Goal: Task Accomplishment & Management: Use online tool/utility

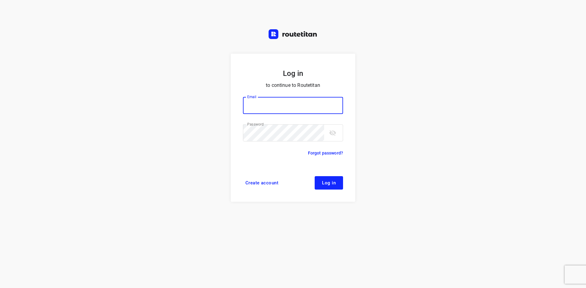
type input "max@onlineplasticsgroup.com"
click at [346, 184] on form "Log in to continue to Routetitan Email max@onlineplasticsgroup.com Email ​ Pass…" at bounding box center [293, 128] width 124 height 148
click at [333, 184] on span "Log in" at bounding box center [329, 183] width 14 height 5
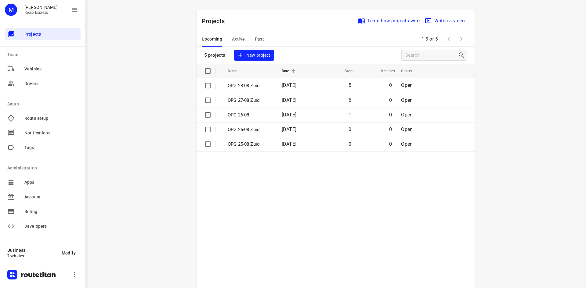
click at [229, 39] on div "Upcoming Active Past" at bounding box center [238, 39] width 72 height 15
click at [232, 38] on span "Active" at bounding box center [238, 39] width 13 height 8
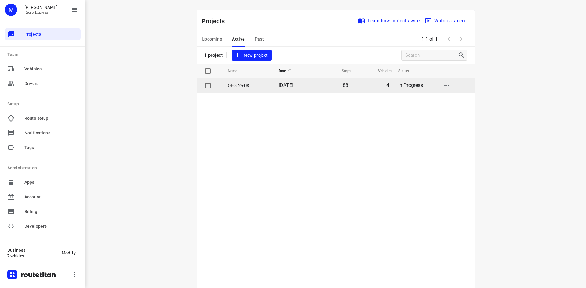
click at [242, 89] on p "OPG 25-08" at bounding box center [249, 85] width 42 height 7
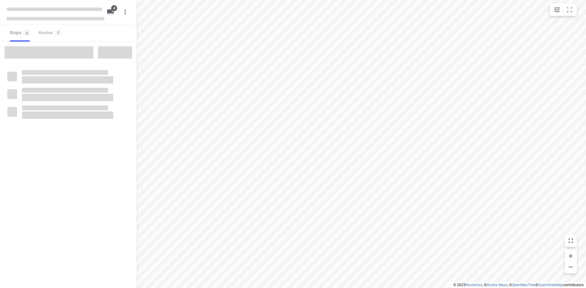
type input "distance"
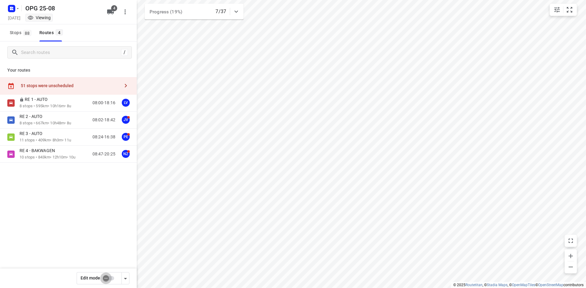
click at [105, 278] on input "checkbox" at bounding box center [105, 279] width 35 height 12
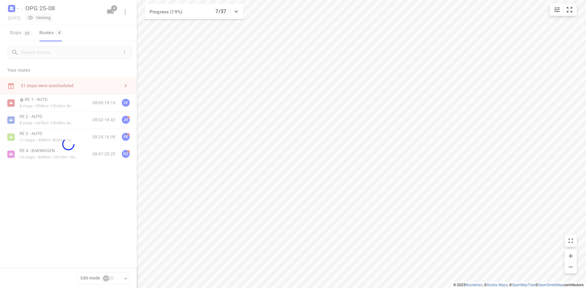
checkbox input "true"
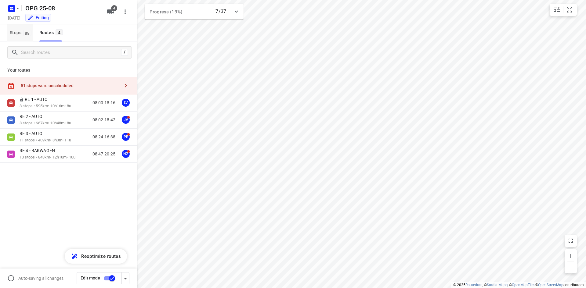
click at [20, 27] on button "Stops 88" at bounding box center [20, 32] width 26 height 17
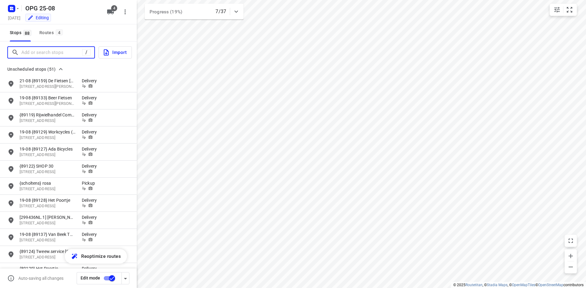
click at [54, 53] on input "Add or search stops" at bounding box center [51, 52] width 61 height 9
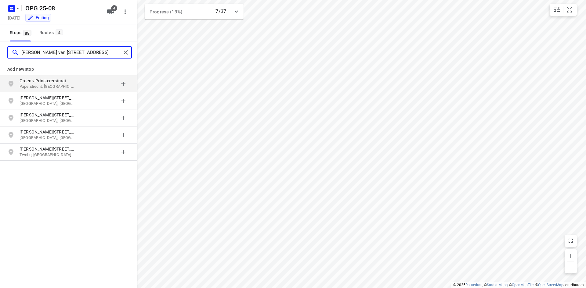
type input "groen van prinstererstraat 35 papendrecht"
click at [69, 82] on p "Groen v Prinstererstraat" at bounding box center [48, 81] width 56 height 6
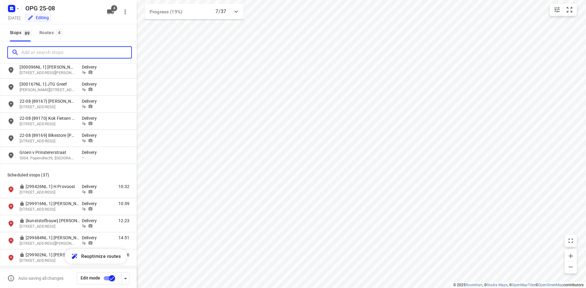
scroll to position [824, 0]
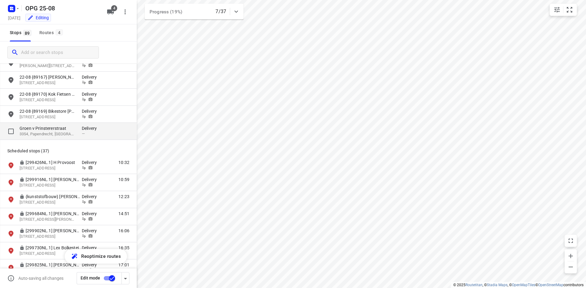
click at [73, 131] on p "Groen v Prinstererstraat" at bounding box center [48, 128] width 56 height 6
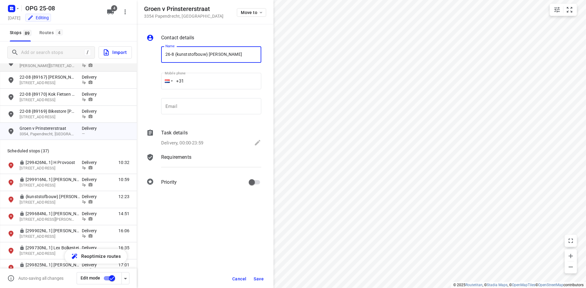
type input "26-8 {kunststofbouw} [PERSON_NAME]"
drag, startPoint x: 219, startPoint y: 109, endPoint x: 215, endPoint y: 109, distance: 4.0
click at [219, 109] on input "email" at bounding box center [211, 106] width 100 height 16
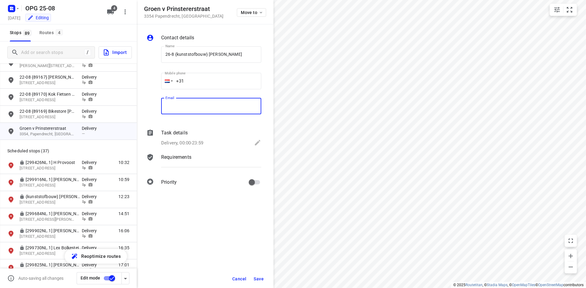
paste input "[EMAIL_ADDRESS][DOMAIN_NAME]"
type input "[EMAIL_ADDRESS][DOMAIN_NAME]"
click at [204, 80] on input "+31" at bounding box center [211, 81] width 100 height 16
click at [221, 80] on input "+31" at bounding box center [211, 81] width 100 height 16
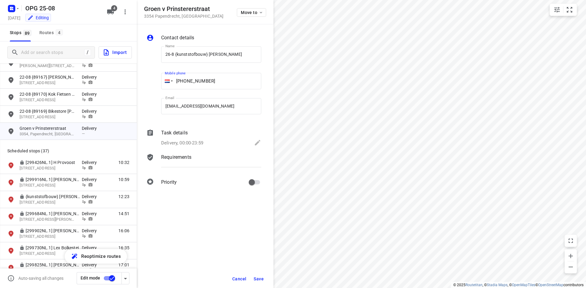
type input "+31 641429706"
click at [211, 147] on div "Delivery, 00:00-23:59" at bounding box center [211, 143] width 100 height 9
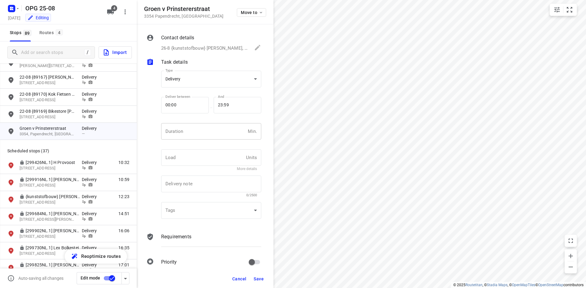
click at [205, 130] on input "number" at bounding box center [203, 131] width 84 height 16
type input "10"
type input "1"
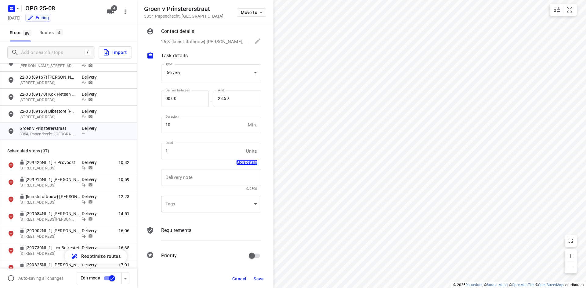
scroll to position [8, 0]
click at [186, 238] on div "Requirements" at bounding box center [211, 234] width 103 height 21
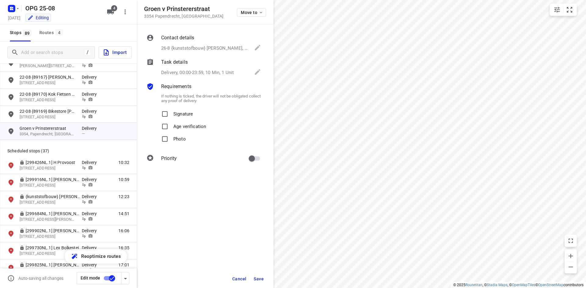
scroll to position [0, 0]
click at [180, 117] on span "Signature" at bounding box center [183, 114] width 20 height 13
click at [171, 117] on input "Signature" at bounding box center [165, 114] width 12 height 12
checkbox input "true"
click at [176, 139] on p "Photo" at bounding box center [179, 137] width 13 height 9
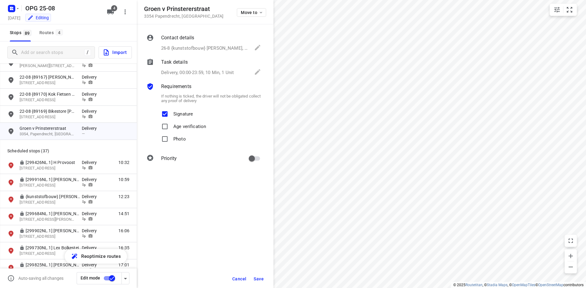
click at [171, 139] on input "Photo" at bounding box center [165, 139] width 12 height 12
checkbox input "true"
click at [257, 157] on input "primary checkbox" at bounding box center [251, 159] width 35 height 12
checkbox input "true"
click at [261, 279] on span "Save" at bounding box center [259, 279] width 10 height 5
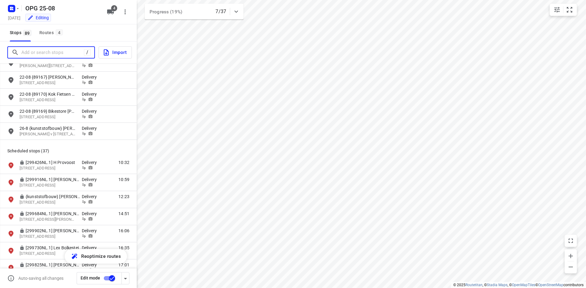
click at [55, 51] on input "Add or search stops" at bounding box center [52, 52] width 63 height 9
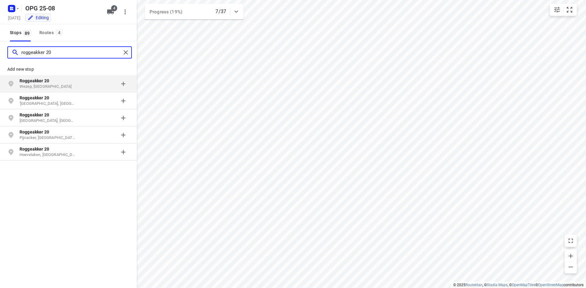
type input "roggeakker 20"
click at [65, 81] on p "Roggeakker 20" at bounding box center [48, 81] width 56 height 6
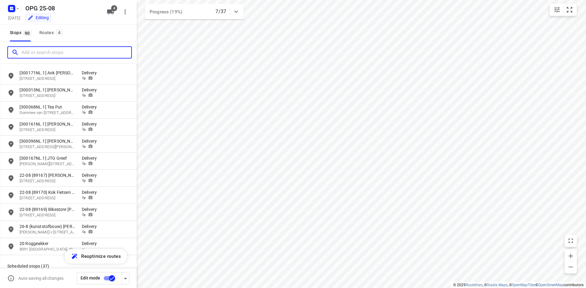
scroll to position [763, 0]
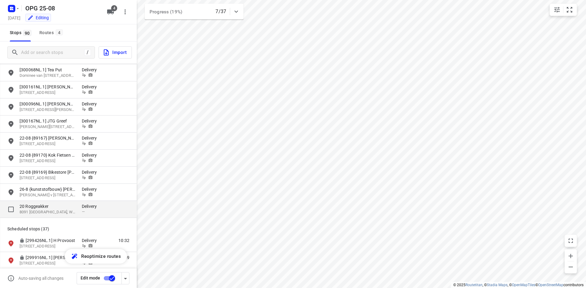
click at [69, 209] on p "20 Roggeakker" at bounding box center [48, 206] width 56 height 6
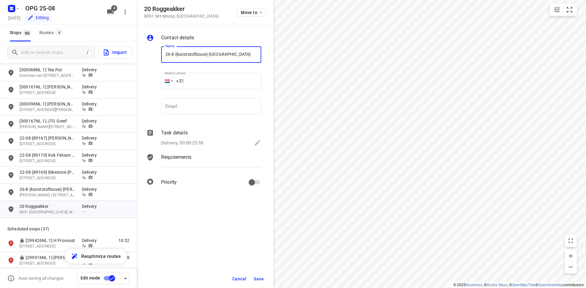
type input "26-8 {kunststofbouw} [GEOGRAPHIC_DATA]"
click at [209, 116] on div "Email Email" at bounding box center [211, 108] width 100 height 21
click at [193, 109] on input "email" at bounding box center [211, 106] width 100 height 16
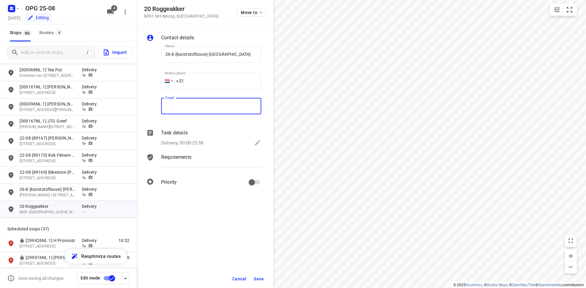
paste input "[EMAIL_ADDRESS][DOMAIN_NAME]"
type input "[EMAIL_ADDRESS][DOMAIN_NAME]"
click at [202, 82] on input "+31" at bounding box center [211, 81] width 100 height 16
click at [218, 72] on div "Mobile phone +31 ​" at bounding box center [211, 82] width 100 height 24
click at [219, 81] on input "+31" at bounding box center [211, 81] width 100 height 16
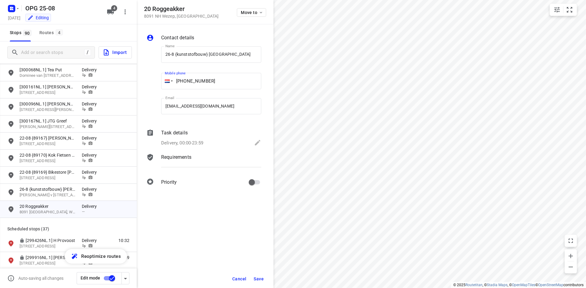
click at [189, 81] on input "+31 2104546" at bounding box center [211, 81] width 100 height 16
type input "+31 22104546"
click at [181, 142] on p "Delivery, 00:00-23:59" at bounding box center [182, 143] width 42 height 7
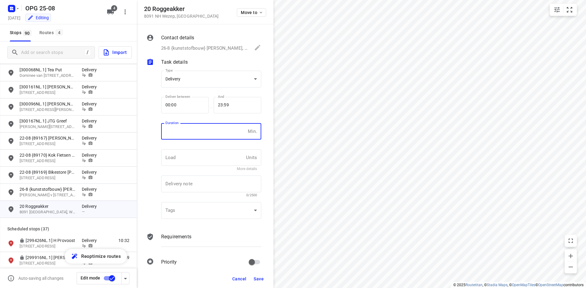
click at [190, 134] on input "number" at bounding box center [203, 131] width 84 height 16
type input "10"
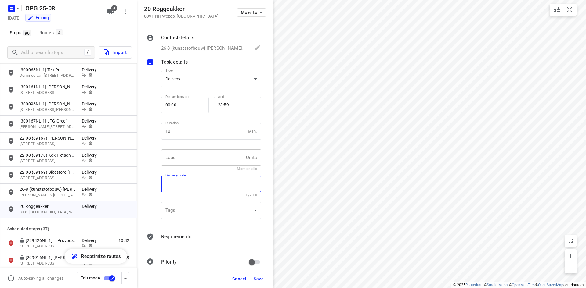
click at [201, 153] on input "text" at bounding box center [202, 157] width 82 height 16
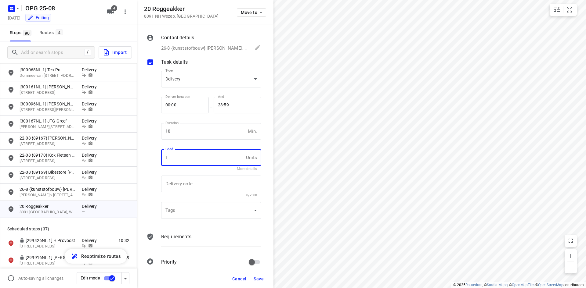
type input "1"
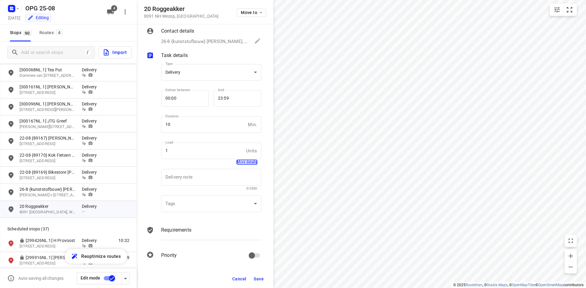
scroll to position [8, 0]
click at [178, 224] on div "Contact details 26-8 {kunststofbouw} Hoogland, +3122104546, inarens20@hotmail.c…" at bounding box center [205, 147] width 137 height 246
drag, startPoint x: 178, startPoint y: 231, endPoint x: 178, endPoint y: 223, distance: 8.5
click at [178, 231] on p "Requirements" at bounding box center [176, 228] width 30 height 7
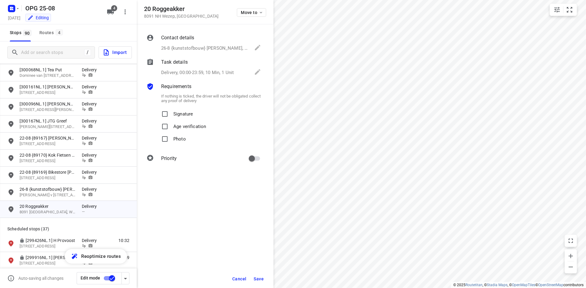
click at [179, 116] on p "Signature" at bounding box center [183, 112] width 20 height 9
click at [171, 116] on input "Signature" at bounding box center [165, 114] width 12 height 12
checkbox input "true"
click at [178, 140] on p "Photo" at bounding box center [179, 137] width 13 height 9
click at [171, 140] on input "Photo" at bounding box center [165, 139] width 12 height 12
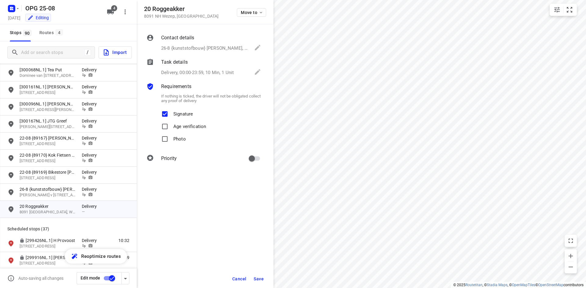
checkbox input "true"
click at [247, 163] on input "primary checkbox" at bounding box center [251, 159] width 35 height 12
checkbox input "true"
click at [257, 282] on button "Save" at bounding box center [258, 279] width 15 height 11
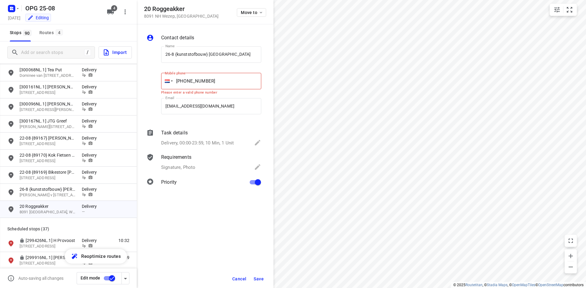
click at [217, 81] on input "+31 22104546" at bounding box center [211, 81] width 100 height 16
drag, startPoint x: 202, startPoint y: 81, endPoint x: 185, endPoint y: 81, distance: 16.8
click at [185, 81] on input "+31 22104546" at bounding box center [211, 81] width 100 height 16
type input "+31 622104546"
click at [258, 279] on span "Save" at bounding box center [259, 279] width 10 height 5
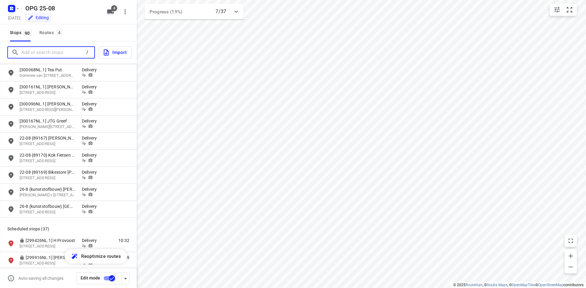
click at [63, 51] on input "Add or search stops" at bounding box center [52, 52] width 63 height 9
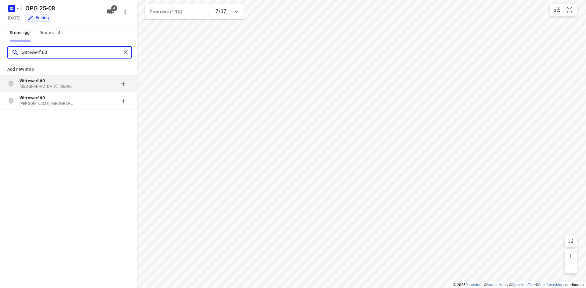
type input "wittewerf 60"
click at [64, 87] on p "Almere, Nederland" at bounding box center [48, 87] width 56 height 6
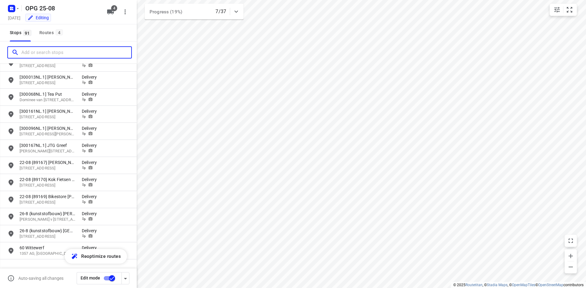
scroll to position [854, 0]
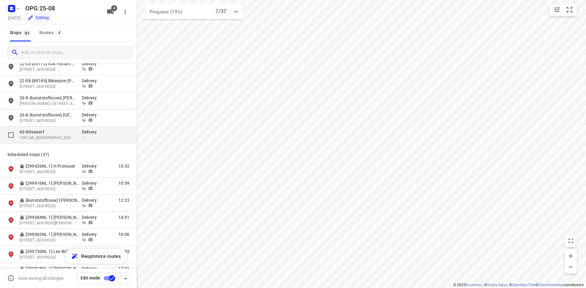
click at [63, 131] on p "60 Wittewerf" at bounding box center [48, 132] width 56 height 6
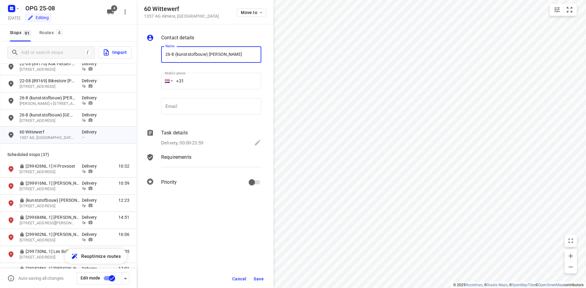
type input "26-8 {kunststofbouw} [PERSON_NAME]"
click at [208, 110] on input "email" at bounding box center [211, 106] width 100 height 16
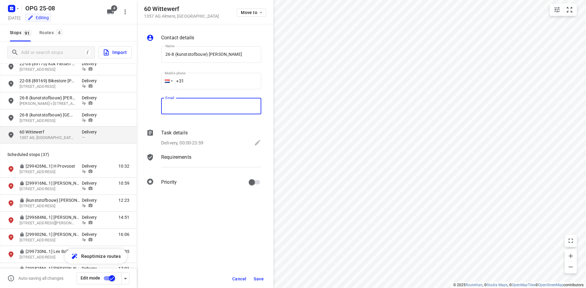
paste input "[EMAIL_ADDRESS][DOMAIN_NAME]"
type input "[EMAIL_ADDRESS][DOMAIN_NAME]"
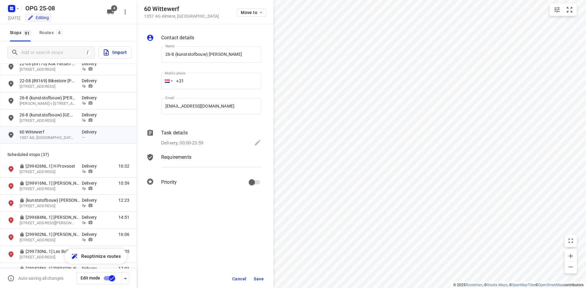
click at [208, 83] on input "+31" at bounding box center [211, 81] width 100 height 16
click at [198, 85] on input "+31" at bounding box center [211, 81] width 100 height 16
type input "+31 640888729"
click at [195, 147] on div "Delivery, 00:00-23:59" at bounding box center [211, 143] width 100 height 9
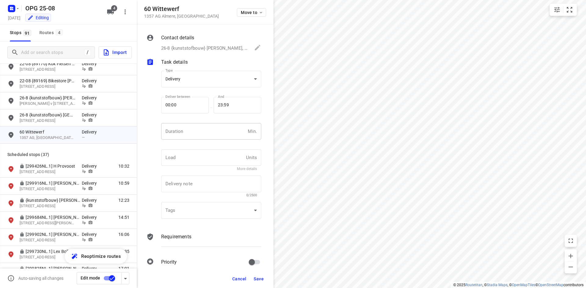
click at [189, 135] on input "number" at bounding box center [203, 131] width 84 height 16
type input "10"
type input "1"
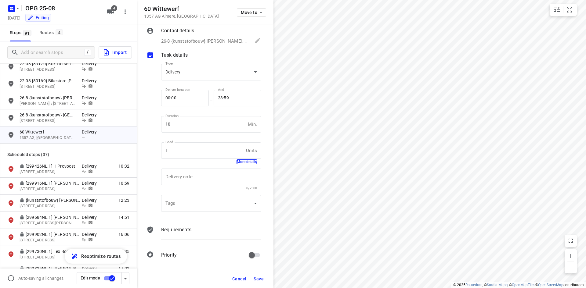
scroll to position [8, 0]
click at [177, 227] on p "Requirements" at bounding box center [176, 228] width 30 height 7
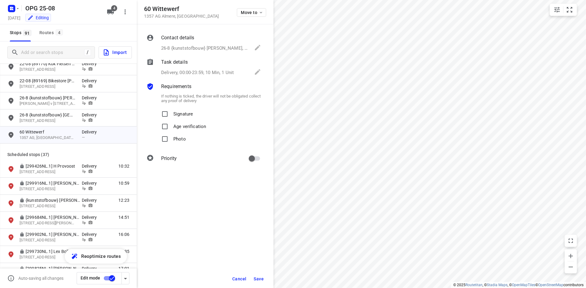
click at [185, 116] on p "Signature" at bounding box center [183, 112] width 20 height 9
click at [171, 116] on input "Signature" at bounding box center [165, 114] width 12 height 12
checkbox input "true"
click at [183, 143] on span "Photo" at bounding box center [179, 139] width 13 height 13
click at [171, 143] on input "Photo" at bounding box center [165, 139] width 12 height 12
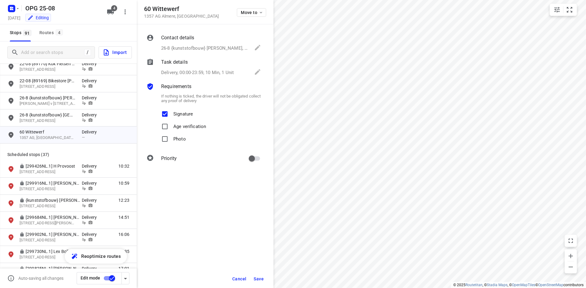
checkbox input "true"
drag, startPoint x: 249, startPoint y: 158, endPoint x: 256, endPoint y: 166, distance: 10.6
click at [249, 158] on input "primary checkbox" at bounding box center [251, 159] width 35 height 12
checkbox input "true"
click at [261, 275] on button "Save" at bounding box center [258, 279] width 15 height 11
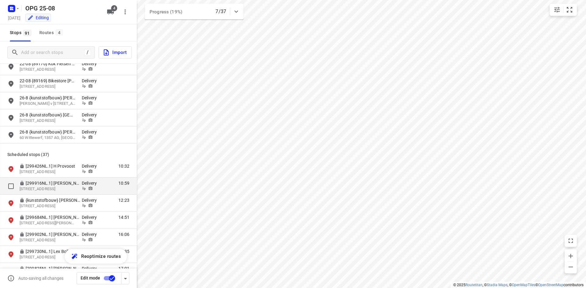
click at [80, 194] on div "[299916NL.1] Hicham Akel Generaal van Haersoltelaan 31, 5623JJ, Eindhoven, NL D…" at bounding box center [68, 186] width 137 height 17
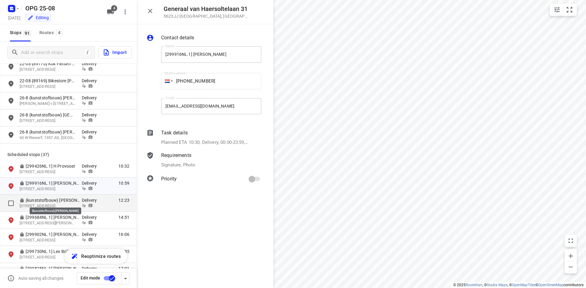
click at [78, 203] on p "{kunststofbouw} gert Geerinckx" at bounding box center [54, 200] width 56 height 6
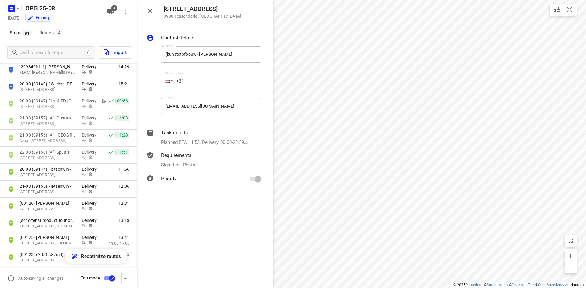
scroll to position [1164, 0]
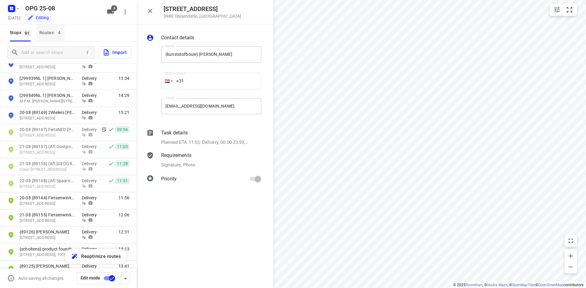
click at [43, 28] on button "Routes 4" at bounding box center [51, 32] width 28 height 17
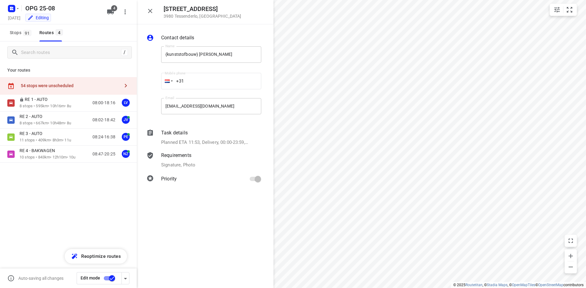
drag, startPoint x: 17, startPoint y: 35, endPoint x: 25, endPoint y: 42, distance: 10.4
click at [17, 35] on span "Stops 91" at bounding box center [21, 33] width 23 height 8
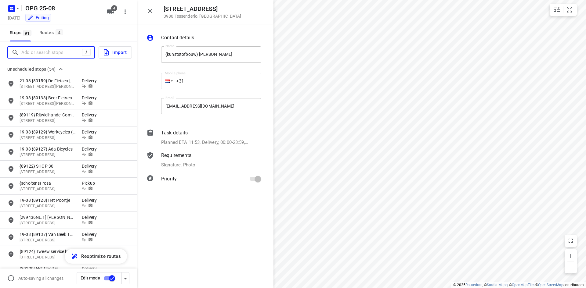
click at [28, 54] on input "Add or search stops" at bounding box center [51, 52] width 61 height 9
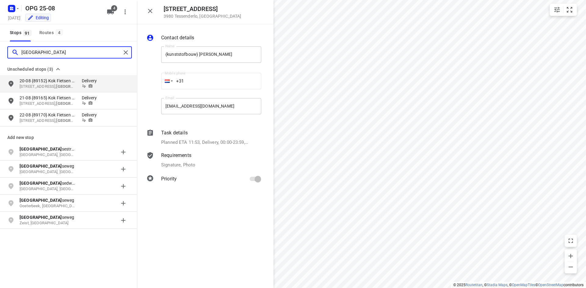
drag, startPoint x: 45, startPoint y: 52, endPoint x: -4, endPoint y: 52, distance: 49.4
click at [0, 52] on html "i © 2025 Routetitan , © Stadia Maps , © OpenMapTiles © OpenStreetMap contributo…" at bounding box center [293, 144] width 586 height 288
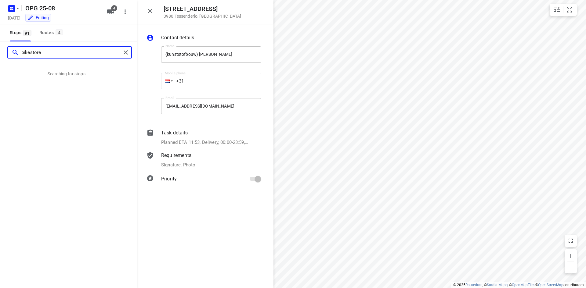
type input "bikestore"
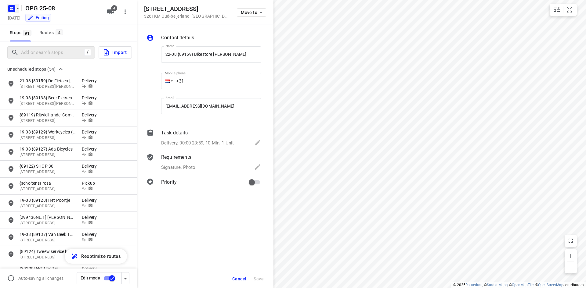
click at [16, 9] on icon "button" at bounding box center [17, 8] width 5 height 5
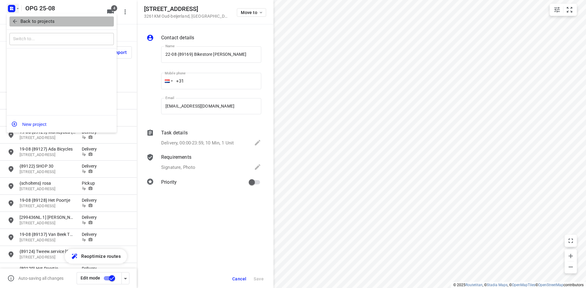
click at [19, 17] on button "Back to projects" at bounding box center [61, 21] width 104 height 10
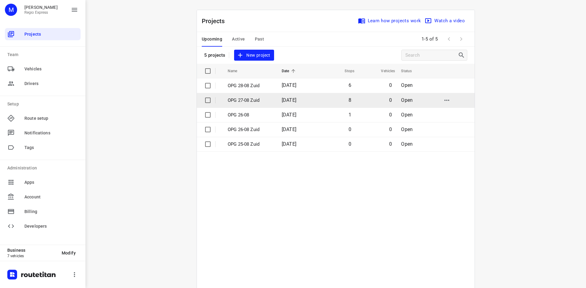
click at [237, 96] on td "OPG 27-08 Zuid" at bounding box center [248, 100] width 55 height 15
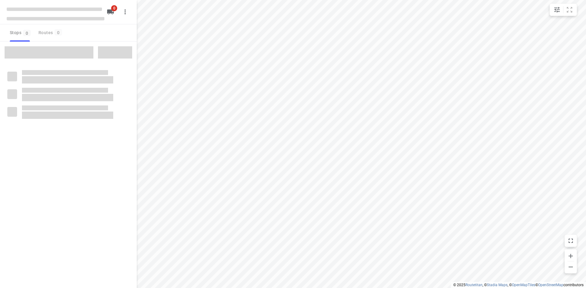
type input "distance"
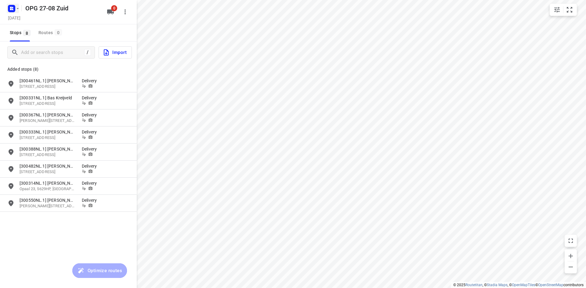
click at [11, 11] on rect "button" at bounding box center [11, 8] width 7 height 7
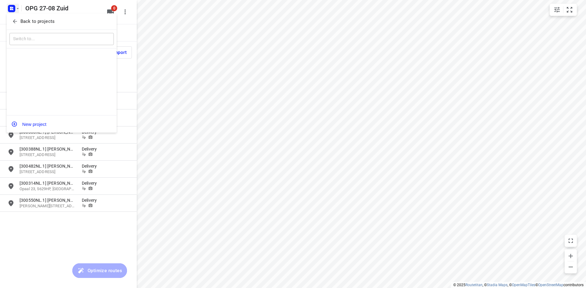
click at [14, 24] on icon "button" at bounding box center [15, 21] width 6 height 6
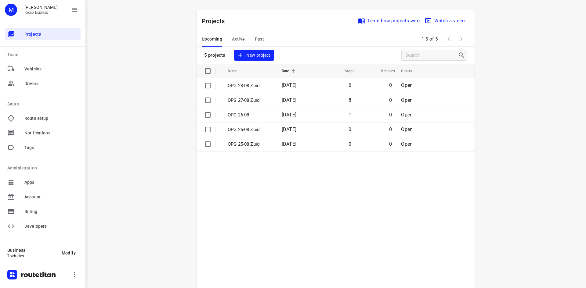
click at [236, 36] on span "Active" at bounding box center [238, 39] width 13 height 8
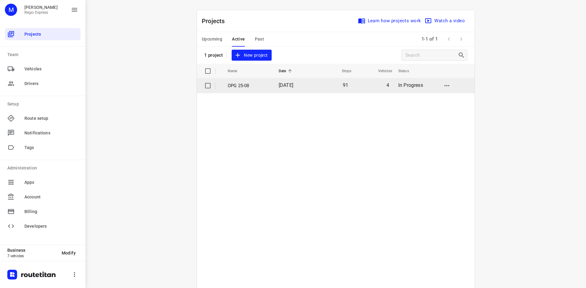
click at [326, 88] on td "91" at bounding box center [332, 85] width 39 height 15
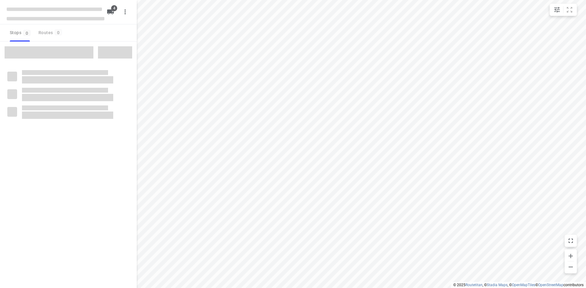
type input "distance"
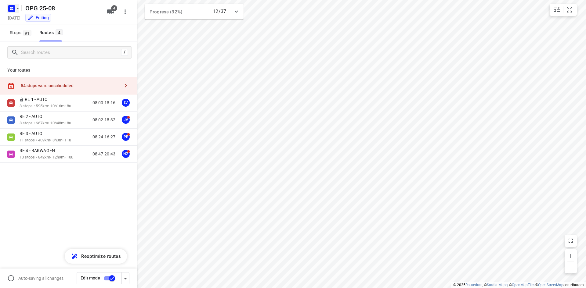
click at [9, 10] on rect "button" at bounding box center [11, 8] width 7 height 7
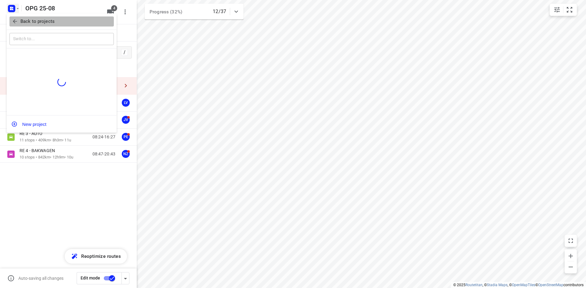
click at [15, 21] on icon "button" at bounding box center [15, 22] width 4 height 4
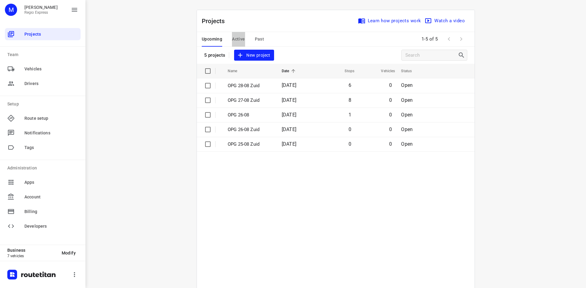
click at [232, 36] on span "Active" at bounding box center [238, 39] width 13 height 8
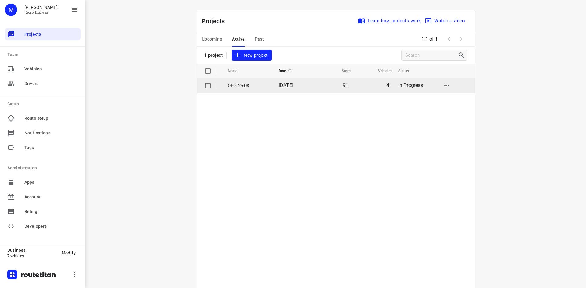
click at [254, 83] on p "OPG 25-08" at bounding box center [249, 85] width 42 height 7
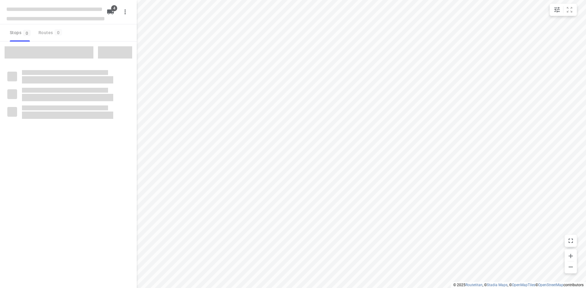
type input "distance"
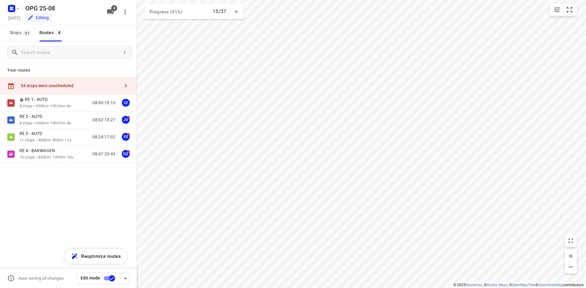
click at [51, 85] on div "54 stops were unscheduled" at bounding box center [70, 85] width 99 height 5
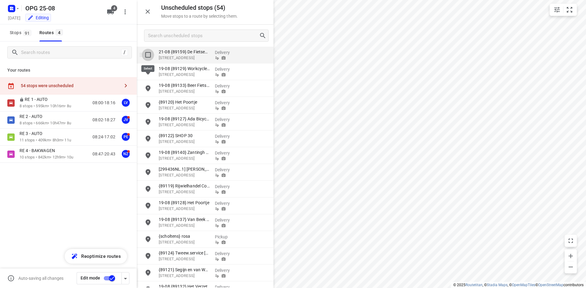
click at [148, 55] on input "grid" at bounding box center [148, 55] width 12 height 12
checkbox input "true"
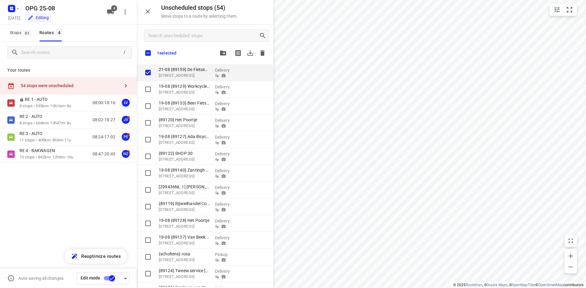
click at [145, 50] on input "checkbox" at bounding box center [148, 53] width 13 height 13
checkbox input "true"
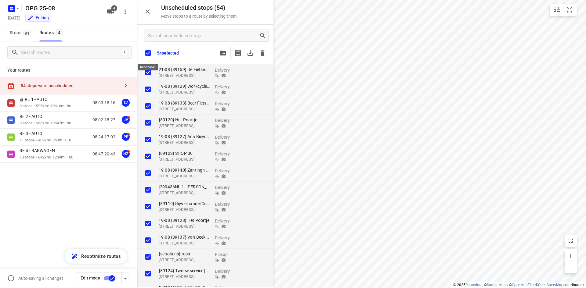
checkbox input "true"
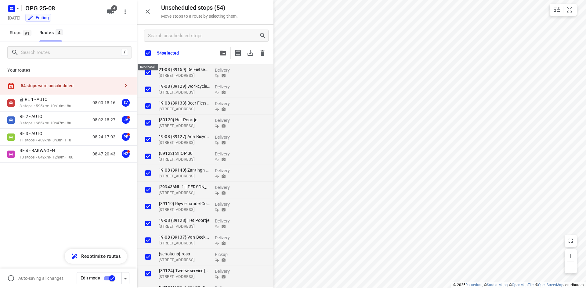
checkbox input "true"
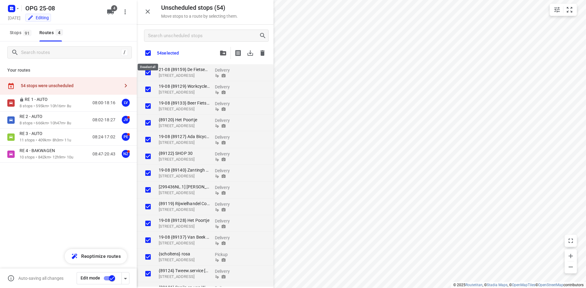
checkbox input "true"
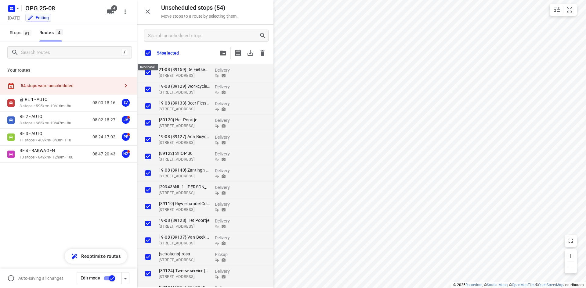
checkbox input "true"
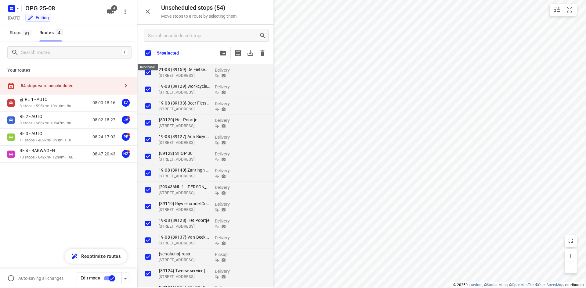
checkbox input "true"
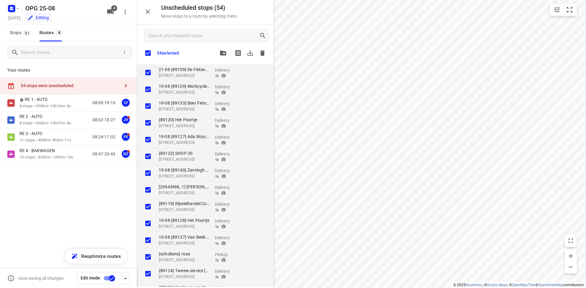
checkbox input "true"
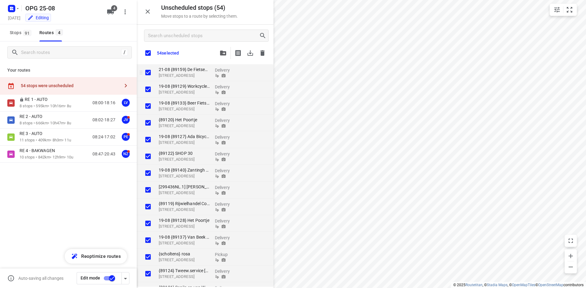
checkbox input "true"
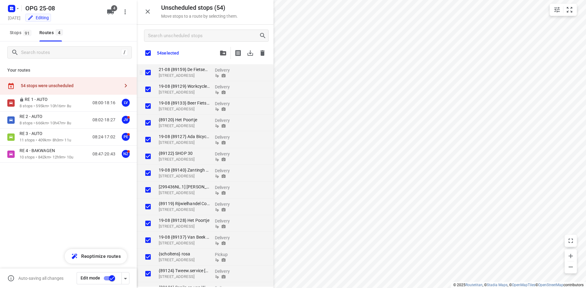
checkbox input "true"
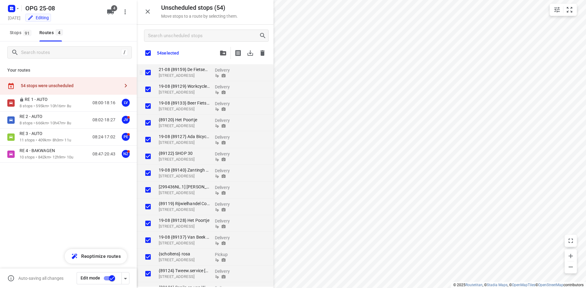
checkbox input "true"
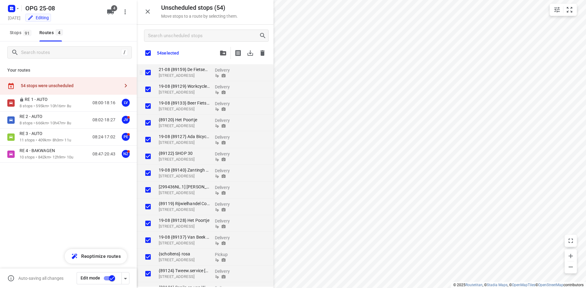
checkbox input "true"
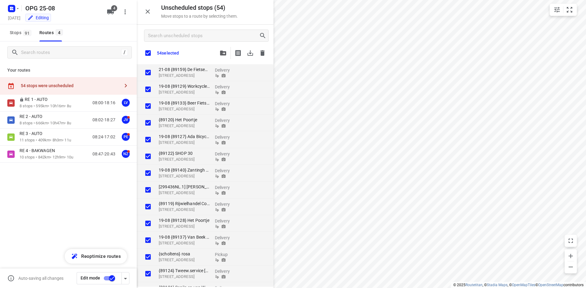
checkbox input "true"
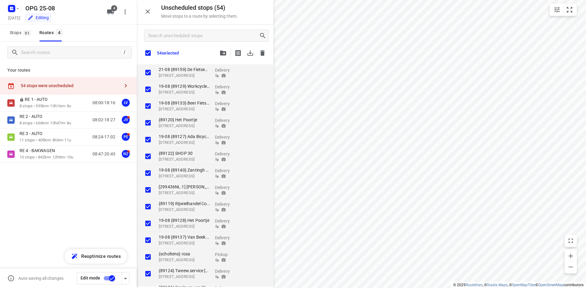
checkbox input "true"
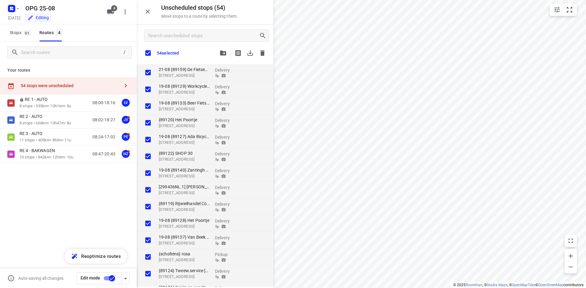
checkbox input "true"
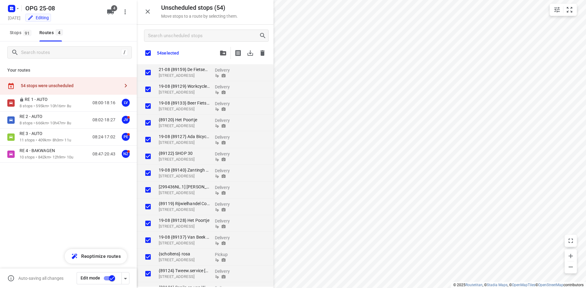
checkbox input "true"
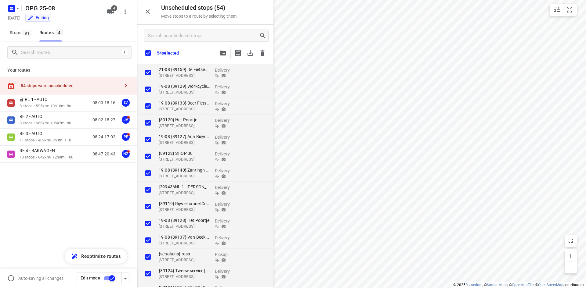
checkbox input "true"
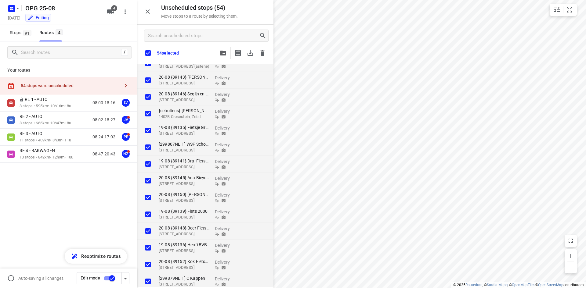
checkbox input "true"
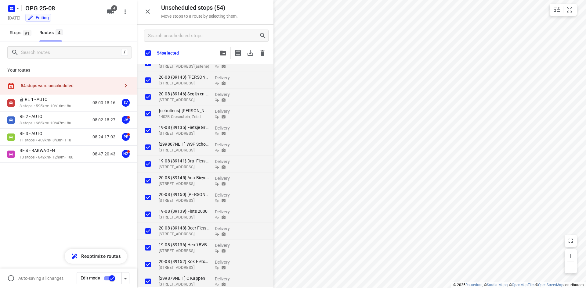
checkbox input "true"
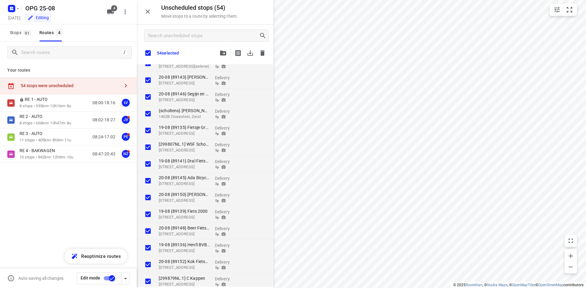
checkbox input "true"
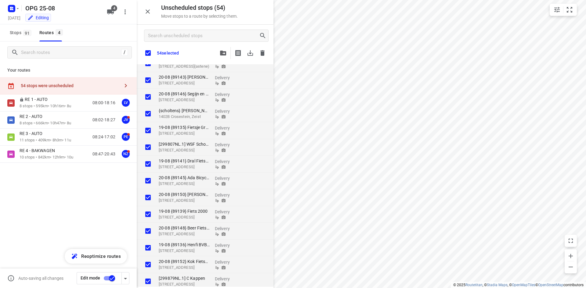
checkbox input "true"
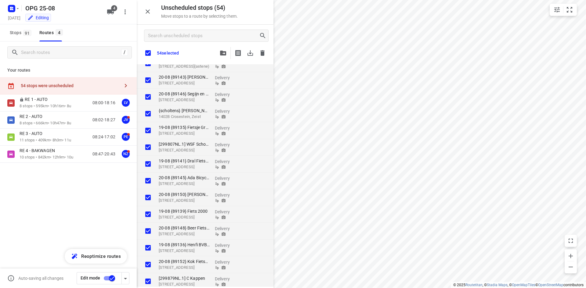
checkbox input "true"
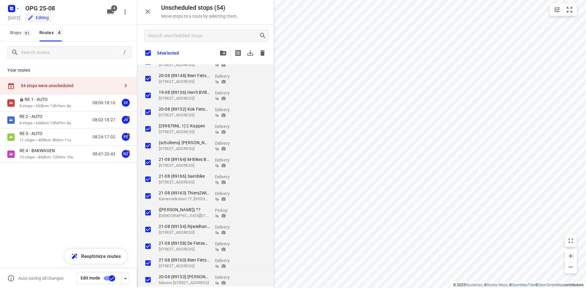
checkbox input "true"
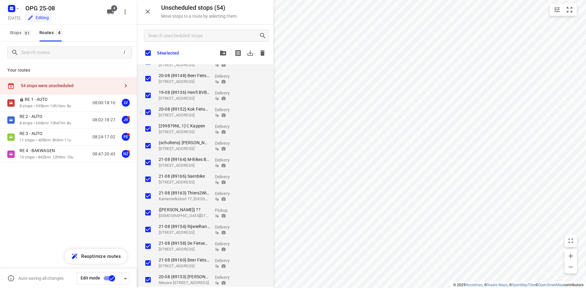
checkbox input "true"
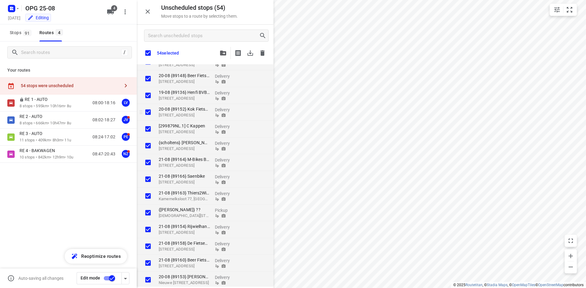
checkbox input "true"
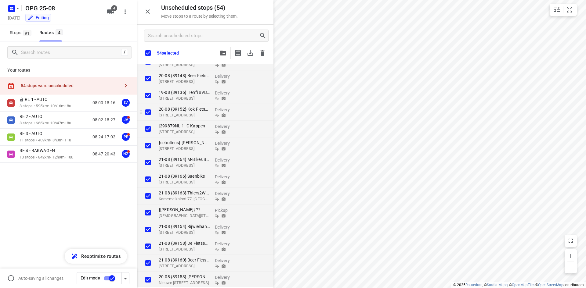
checkbox input "true"
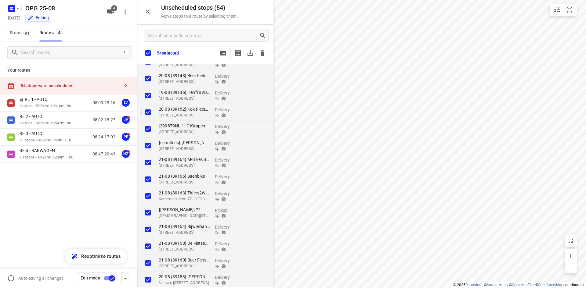
checkbox input "true"
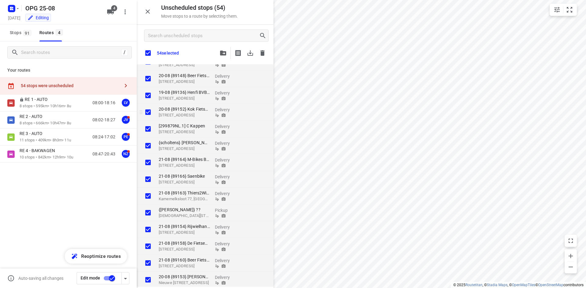
checkbox input "true"
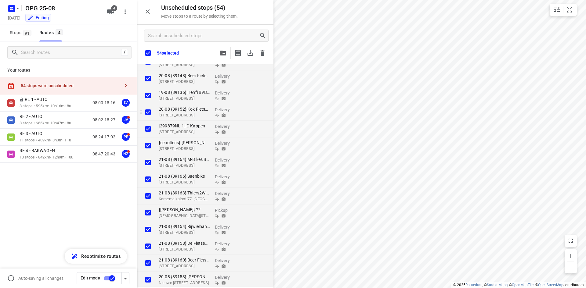
checkbox input "true"
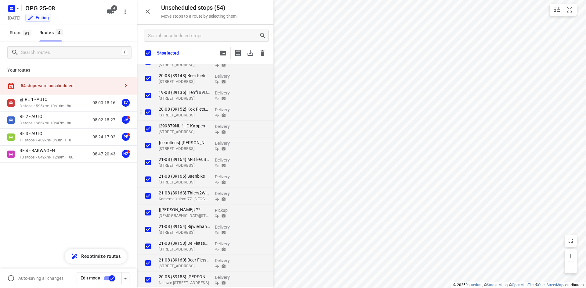
checkbox input "true"
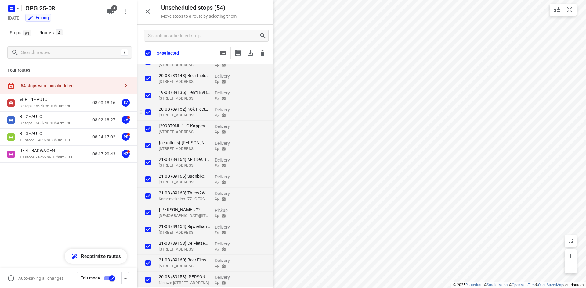
checkbox input "true"
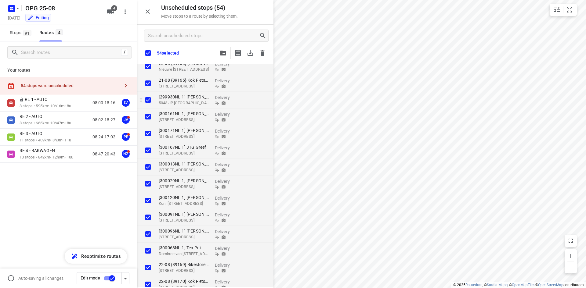
checkbox input "true"
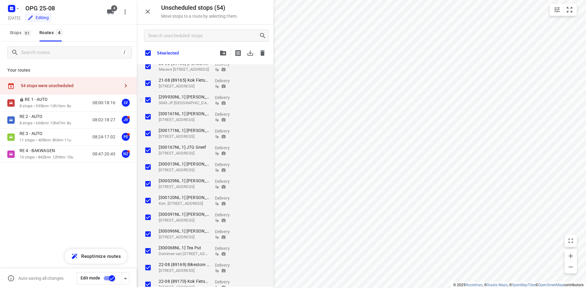
checkbox input "true"
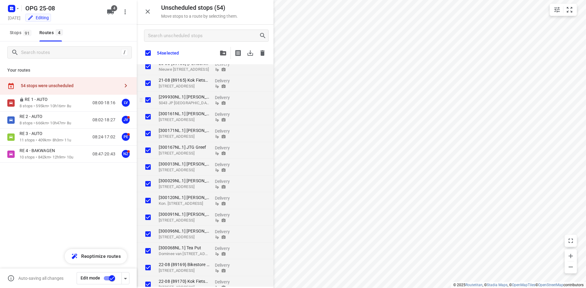
checkbox input "true"
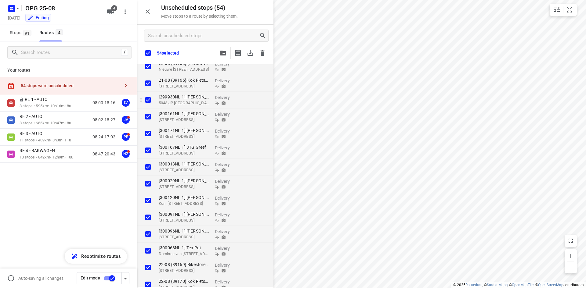
checkbox input "true"
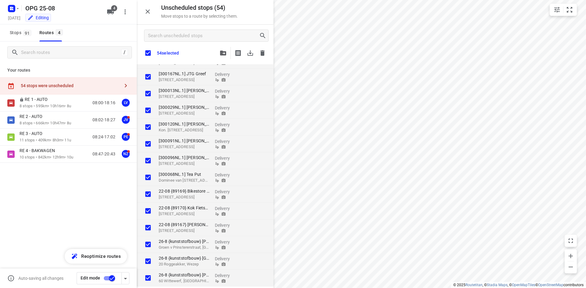
scroll to position [684, 0]
checkbox input "true"
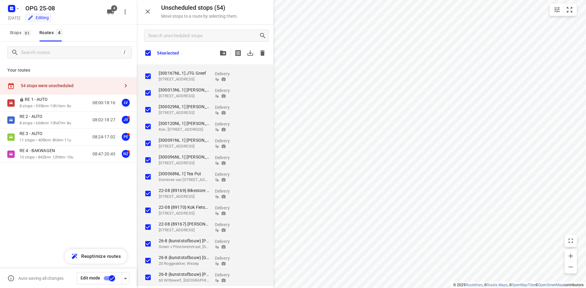
checkbox input "true"
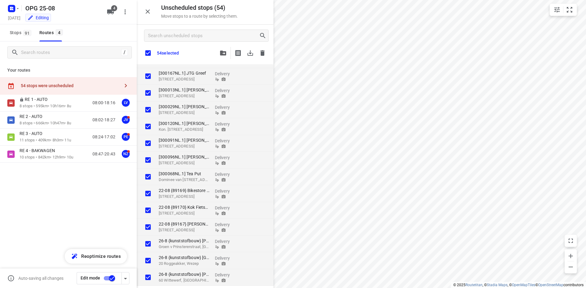
checkbox input "true"
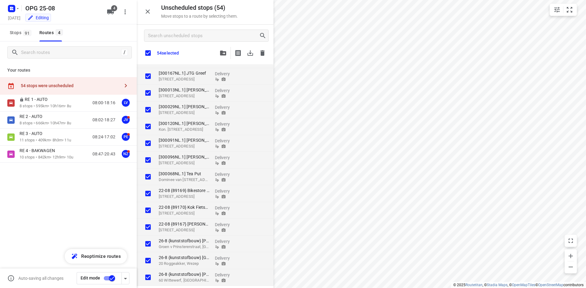
checkbox input "true"
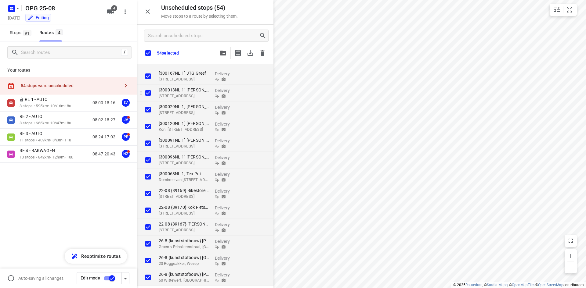
checkbox input "true"
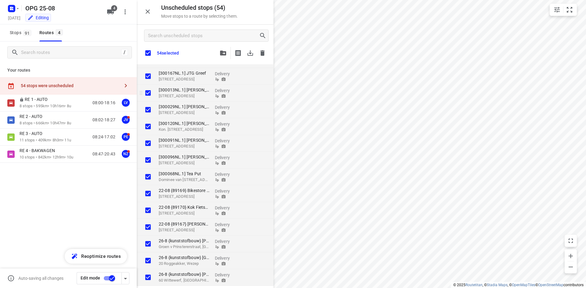
checkbox input "true"
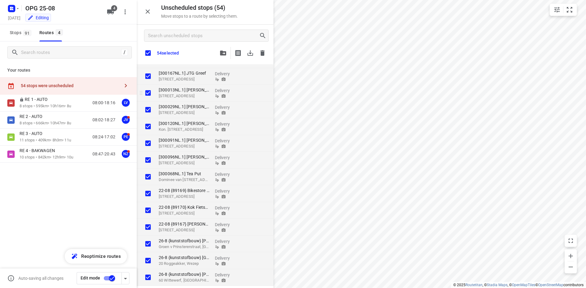
checkbox input "true"
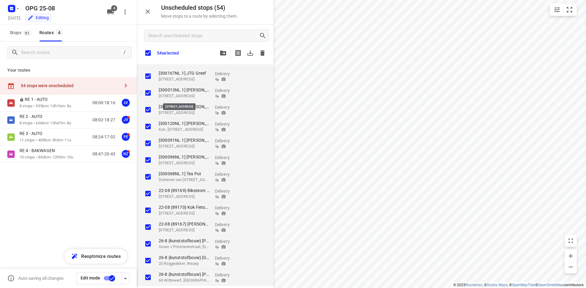
checkbox input "true"
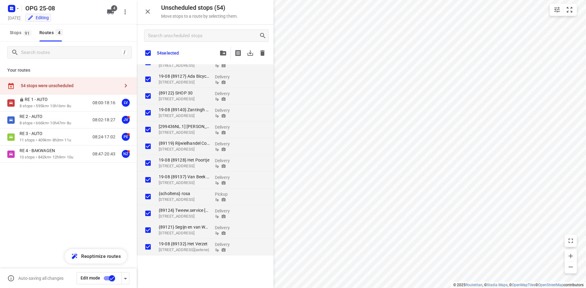
scroll to position [0, 0]
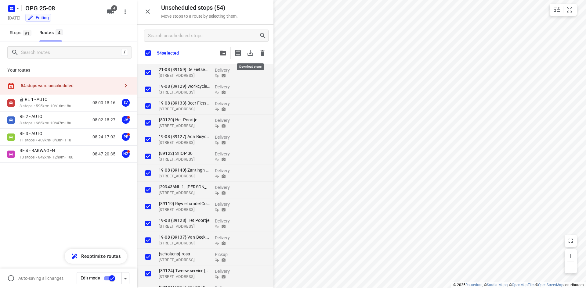
click at [251, 54] on icon "button" at bounding box center [249, 52] width 5 height 5
click at [14, 10] on rect "button" at bounding box center [11, 8] width 7 height 7
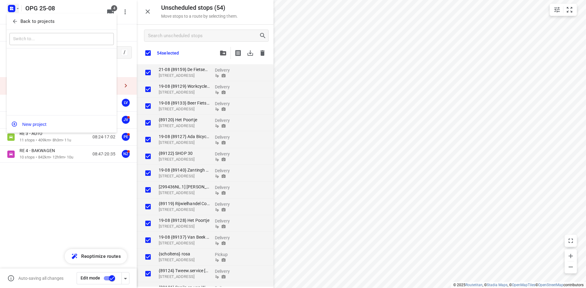
click at [13, 17] on button "Back to projects" at bounding box center [61, 21] width 104 height 10
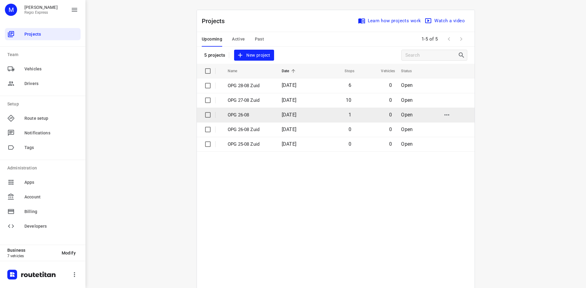
click at [265, 117] on p "OPG 26-08" at bounding box center [250, 115] width 45 height 7
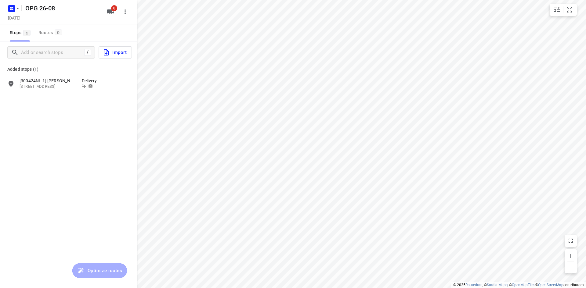
click at [113, 53] on span "Import" at bounding box center [115, 53] width 24 height 8
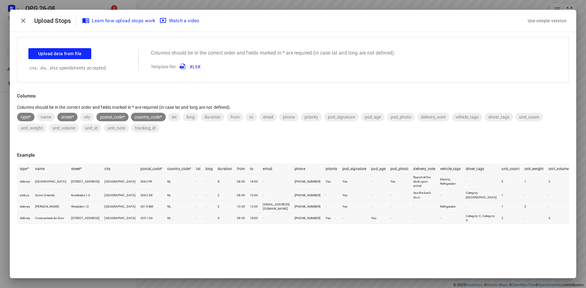
click at [532, 17] on div "Use simple version" at bounding box center [546, 21] width 41 height 10
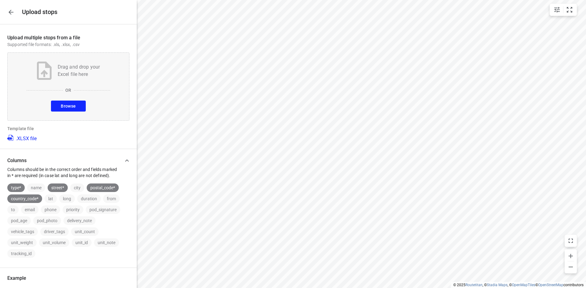
click at [61, 106] on span "Browse" at bounding box center [68, 107] width 15 height 8
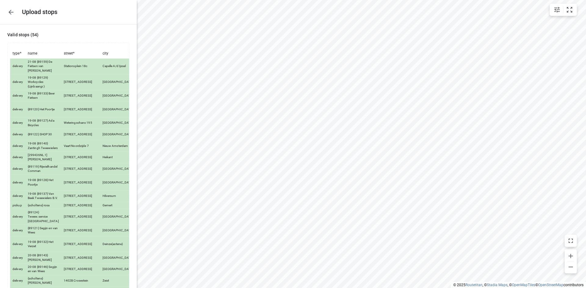
scroll to position [570, 0]
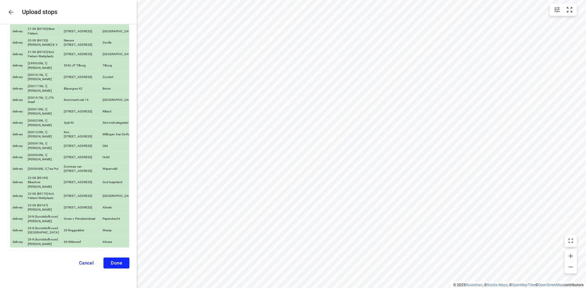
click at [116, 270] on div "Valid stops ( 54 ) type * name street * city postal_code * country_code * lat l…" at bounding box center [68, 156] width 137 height 264
click at [115, 264] on span "Done" at bounding box center [116, 263] width 11 height 5
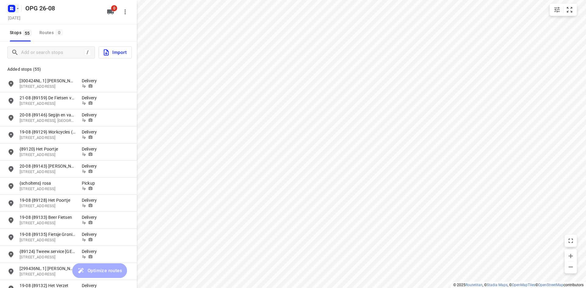
click at [17, 4] on button "button" at bounding box center [13, 9] width 12 height 10
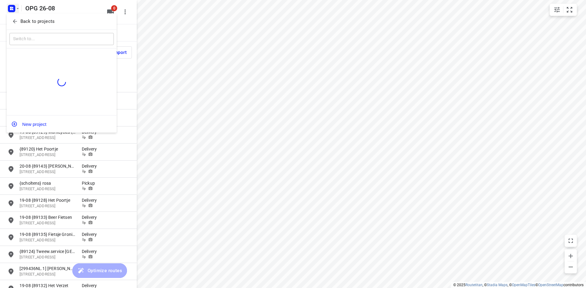
click at [21, 25] on p "Back to projects" at bounding box center [37, 21] width 34 height 7
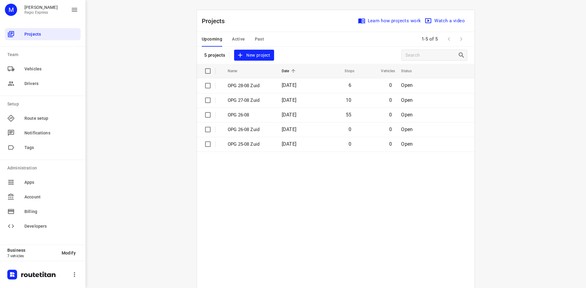
click at [243, 38] on div "Upcoming Active Past" at bounding box center [238, 39] width 72 height 15
click at [241, 39] on span "Active" at bounding box center [238, 39] width 13 height 8
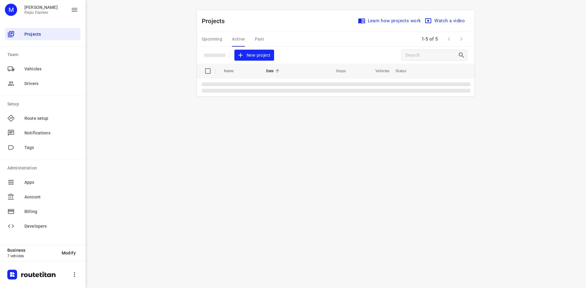
click at [212, 40] on div "Upcoming Active Past" at bounding box center [238, 39] width 72 height 15
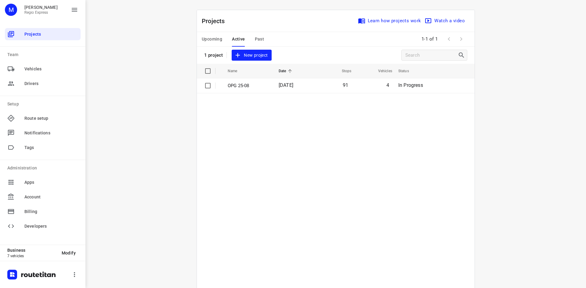
click at [211, 38] on span "Upcoming" at bounding box center [212, 39] width 20 height 8
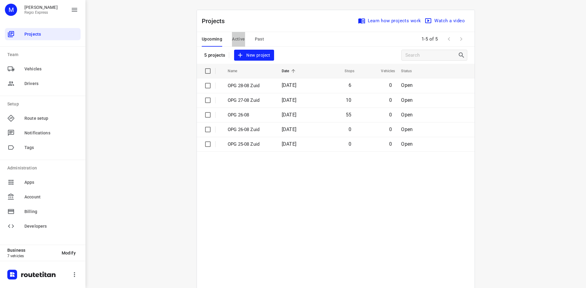
click at [239, 37] on span "Active" at bounding box center [238, 39] width 13 height 8
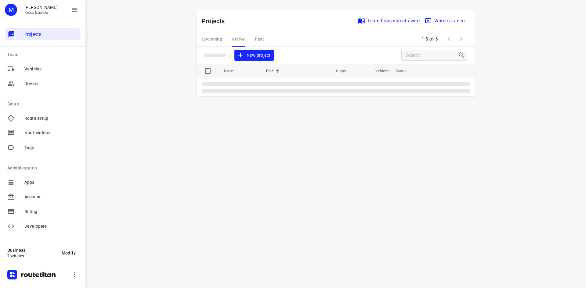
click at [267, 89] on table "Name Date Stops Vehicles Status" at bounding box center [336, 80] width 278 height 33
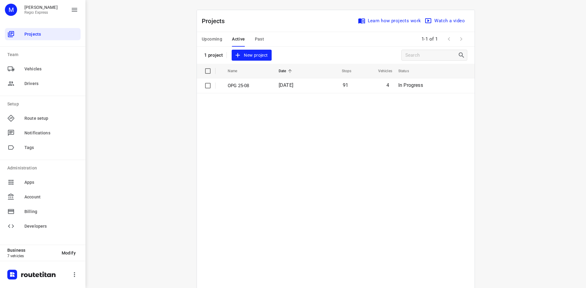
click at [268, 88] on td "OPG 25-08" at bounding box center [247, 85] width 52 height 15
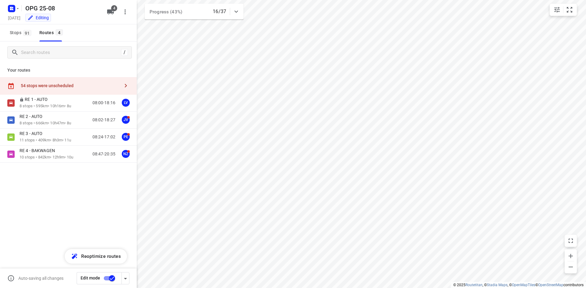
click at [108, 87] on div "54 stops were unscheduled" at bounding box center [70, 85] width 99 height 5
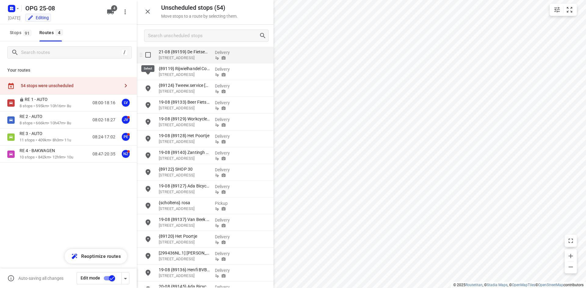
click at [143, 56] on input "grid" at bounding box center [148, 55] width 12 height 12
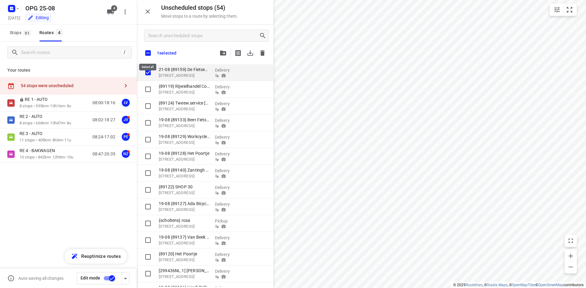
click at [145, 53] on input "checkbox" at bounding box center [148, 53] width 13 height 13
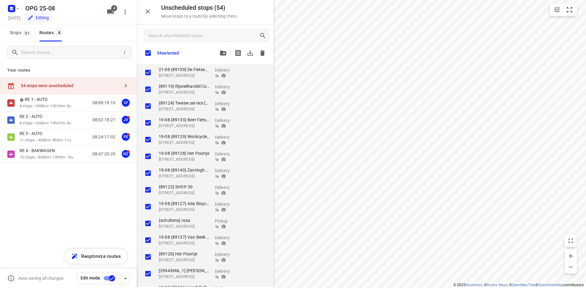
click at [263, 49] on icon "button" at bounding box center [262, 52] width 7 height 7
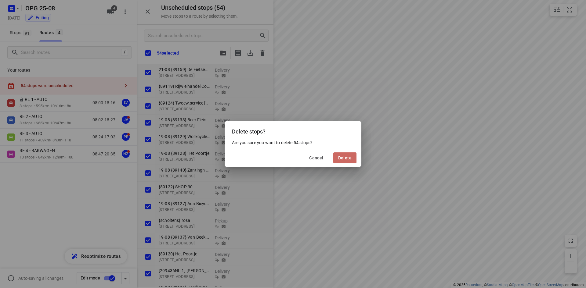
click at [340, 160] on span "Delete" at bounding box center [344, 158] width 13 height 5
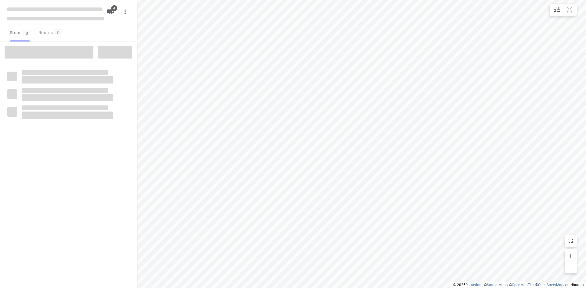
type input "distance"
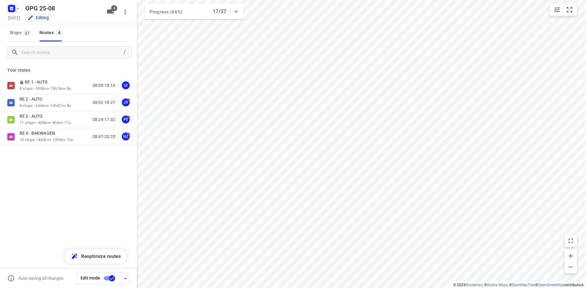
click at [13, 9] on icon "button" at bounding box center [12, 9] width 10 height 10
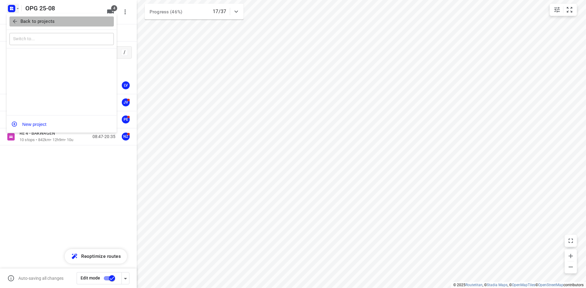
click at [19, 21] on span "Back to projects" at bounding box center [61, 21] width 99 height 7
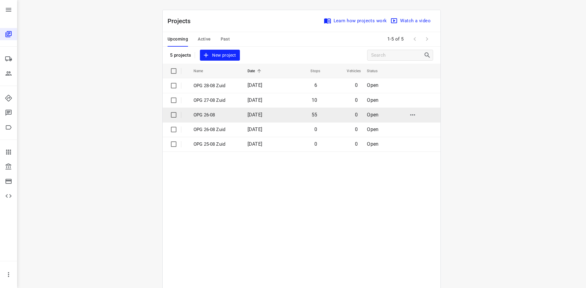
click at [232, 112] on p "OPG 26-08" at bounding box center [215, 115] width 45 height 7
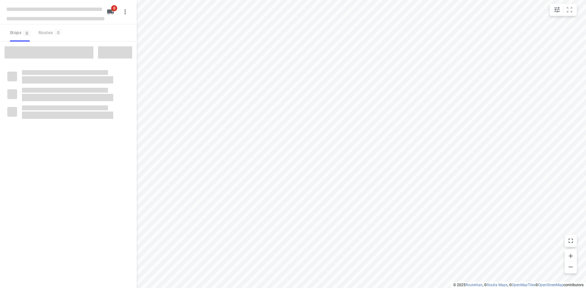
type input "distance"
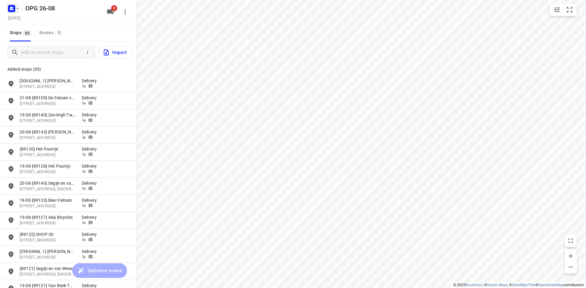
click at [13, 11] on rect "button" at bounding box center [11, 8] width 7 height 7
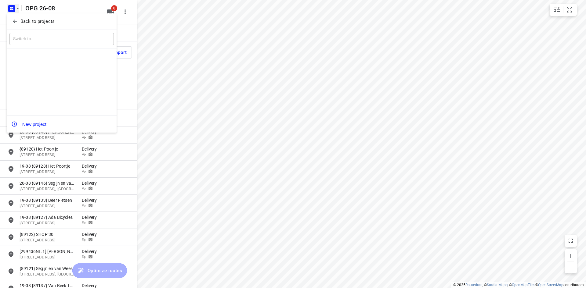
click at [18, 20] on span "Back to projects" at bounding box center [61, 21] width 99 height 7
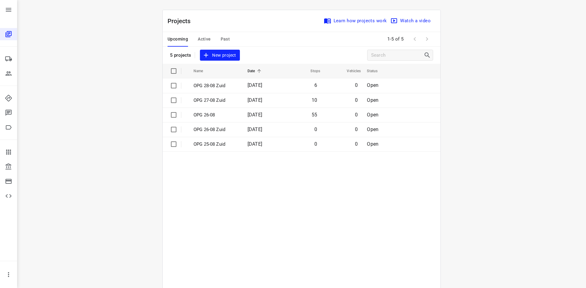
click at [198, 40] on span "Active" at bounding box center [204, 39] width 13 height 8
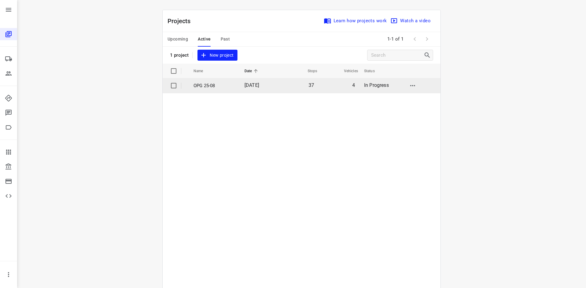
click at [206, 84] on p "OPG 25-08" at bounding box center [214, 85] width 42 height 7
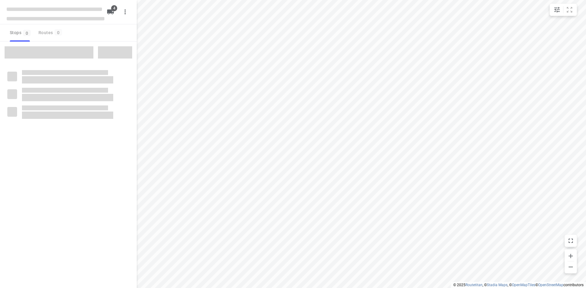
type input "distance"
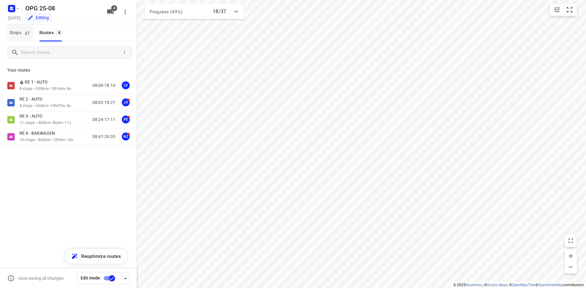
click at [12, 34] on span "Stops 37" at bounding box center [21, 33] width 23 height 8
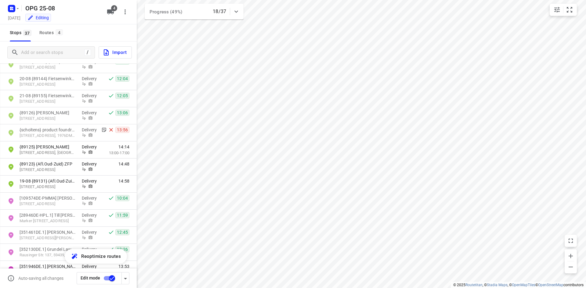
scroll to position [336, 0]
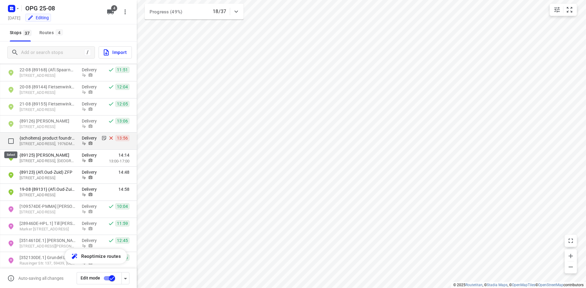
click at [11, 138] on input "grid" at bounding box center [11, 141] width 12 height 12
checkbox input "true"
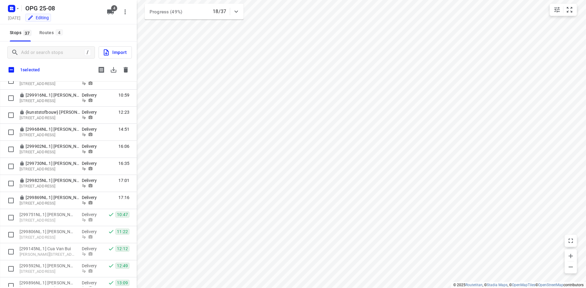
scroll to position [0, 0]
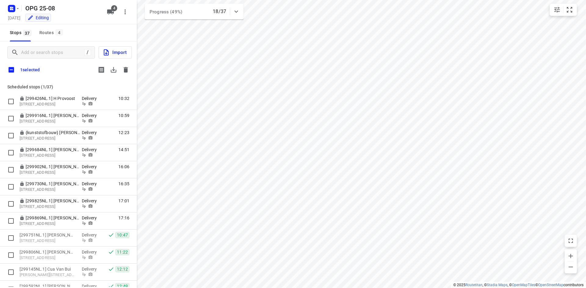
click at [112, 66] on icon "button" at bounding box center [113, 69] width 7 height 7
click at [17, 10] on icon "button" at bounding box center [17, 8] width 5 height 5
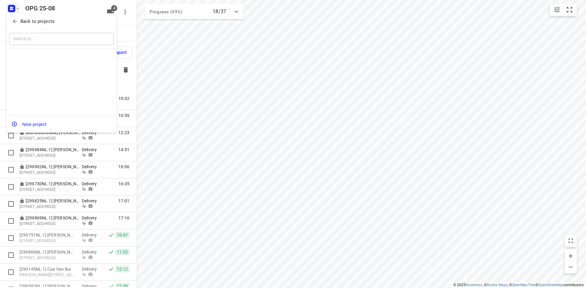
click at [23, 24] on p "Back to projects" at bounding box center [37, 21] width 34 height 7
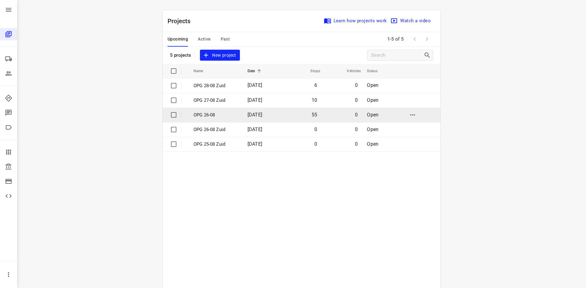
click at [243, 113] on td "[DATE]" at bounding box center [262, 115] width 39 height 15
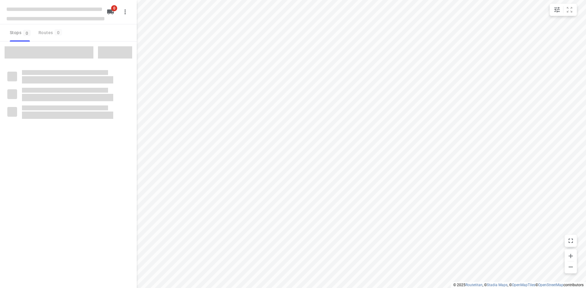
type input "distance"
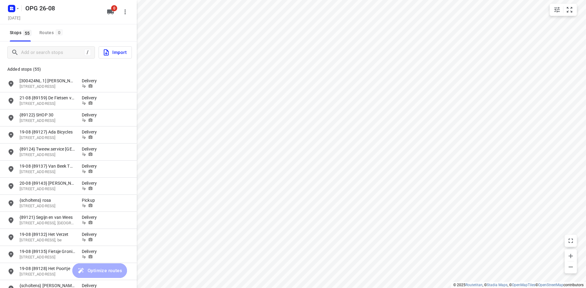
click at [121, 53] on span "Import" at bounding box center [115, 53] width 24 height 8
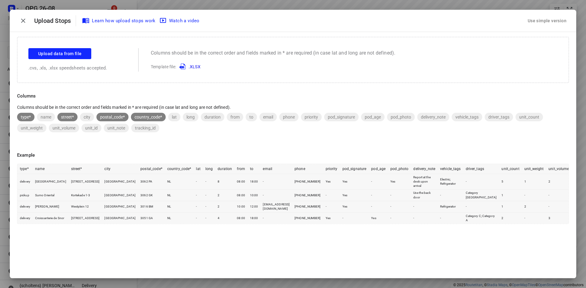
click at [546, 24] on div "Use simple version" at bounding box center [546, 21] width 41 height 10
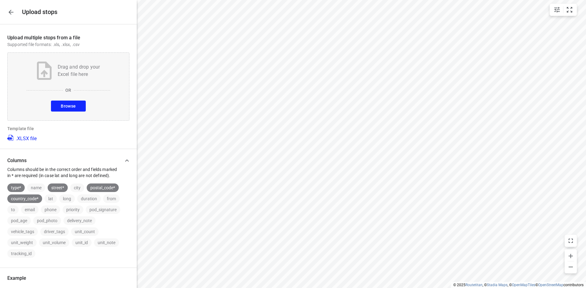
click at [69, 107] on span "Browse" at bounding box center [68, 107] width 15 height 8
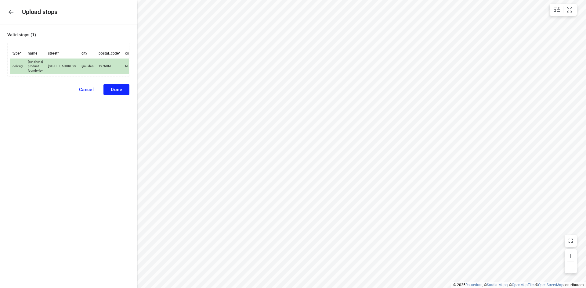
click at [117, 89] on button "Done" at bounding box center [116, 89] width 26 height 11
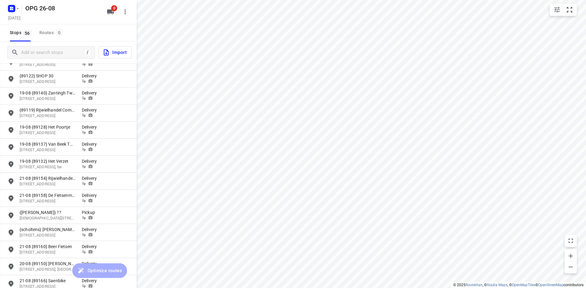
scroll to position [488, 0]
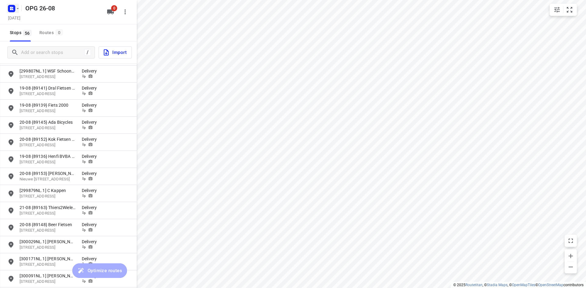
click at [15, 9] on rect "button" at bounding box center [11, 8] width 7 height 7
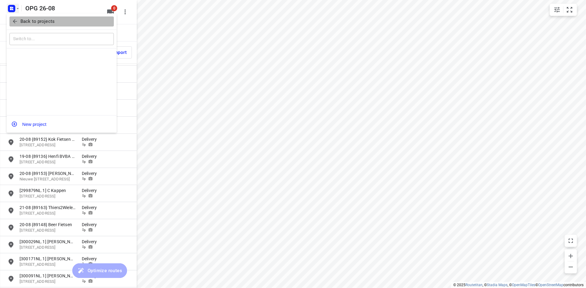
click at [15, 21] on icon "button" at bounding box center [15, 21] width 6 height 6
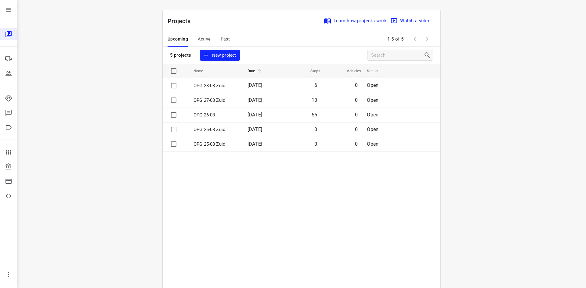
click at [200, 38] on span "Active" at bounding box center [204, 39] width 13 height 8
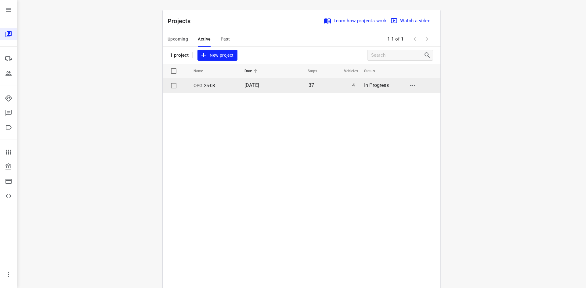
click at [283, 90] on td "37" at bounding box center [298, 85] width 39 height 15
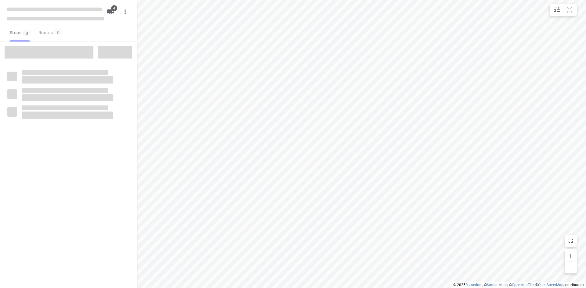
type input "distance"
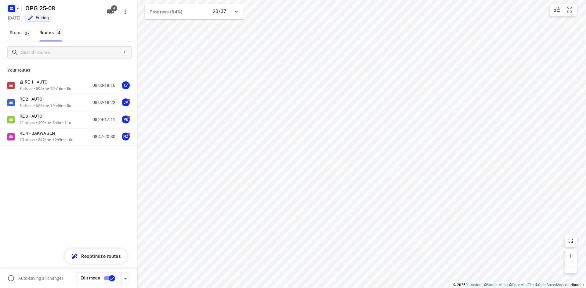
click at [13, 9] on icon "button" at bounding box center [12, 9] width 10 height 10
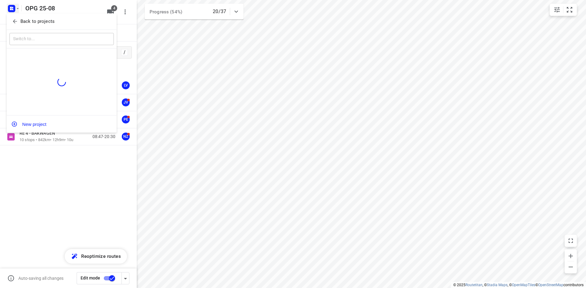
click at [22, 24] on p "Back to projects" at bounding box center [37, 21] width 34 height 7
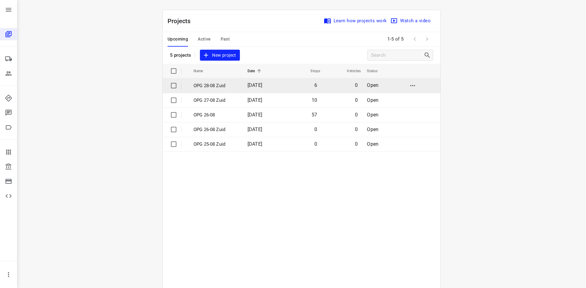
click at [243, 88] on td "[DATE]" at bounding box center [262, 85] width 39 height 15
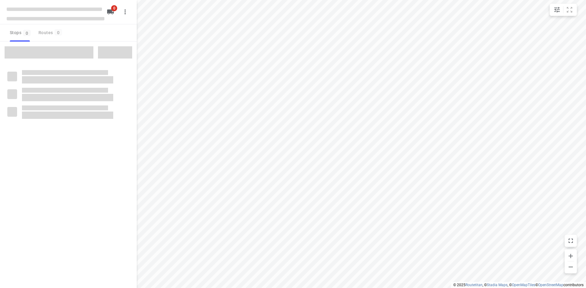
type input "distance"
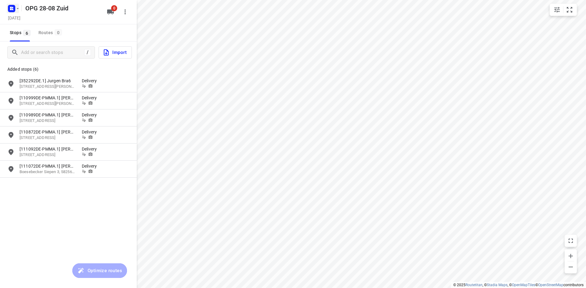
click at [8, 8] on rect "button" at bounding box center [11, 8] width 7 height 7
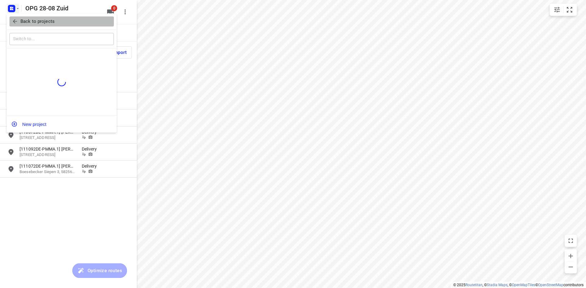
click at [22, 25] on button "Back to projects" at bounding box center [61, 21] width 104 height 10
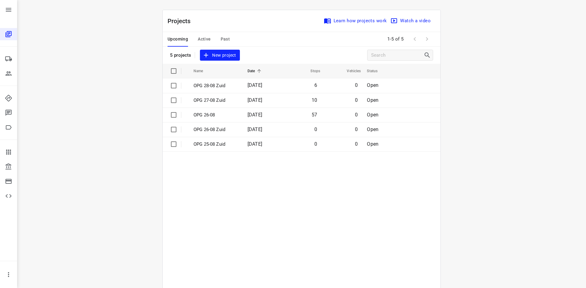
click at [198, 40] on span "Active" at bounding box center [204, 39] width 13 height 8
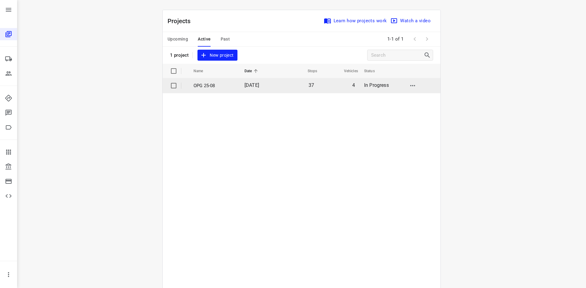
click at [218, 88] on p "OPG 25-08" at bounding box center [214, 85] width 42 height 7
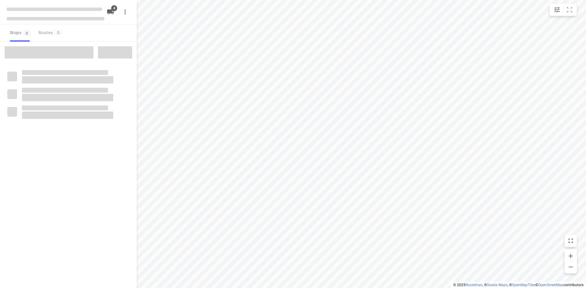
type input "distance"
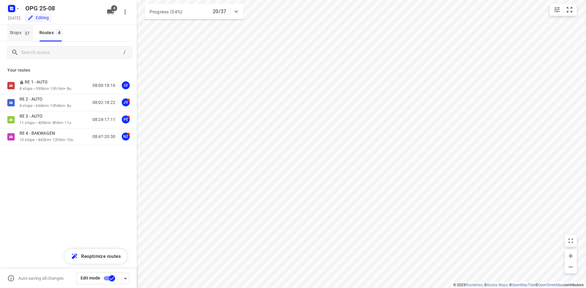
click at [16, 30] on span "Stops 37" at bounding box center [21, 33] width 23 height 8
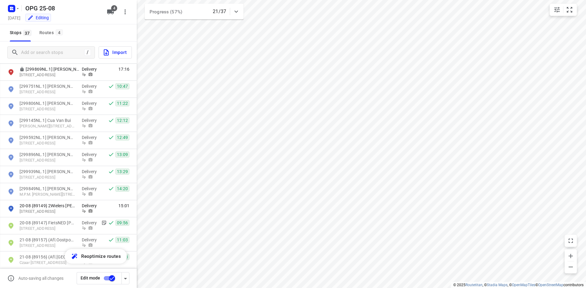
scroll to position [103, 0]
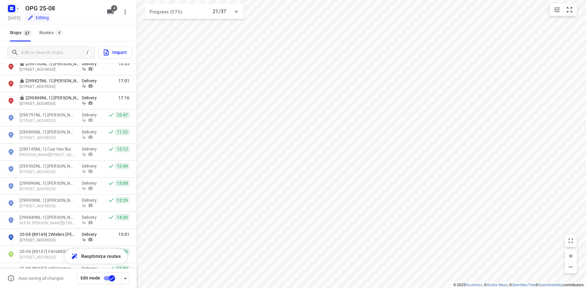
click at [12, 9] on icon "button" at bounding box center [13, 10] width 2 height 2
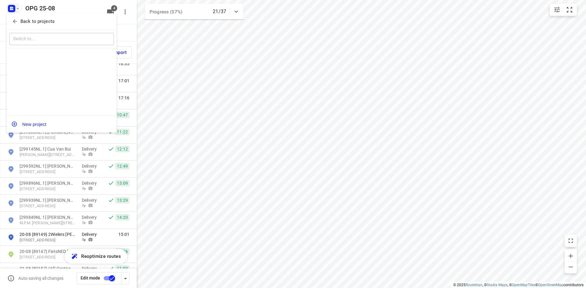
click at [18, 21] on span "Back to projects" at bounding box center [61, 21] width 99 height 7
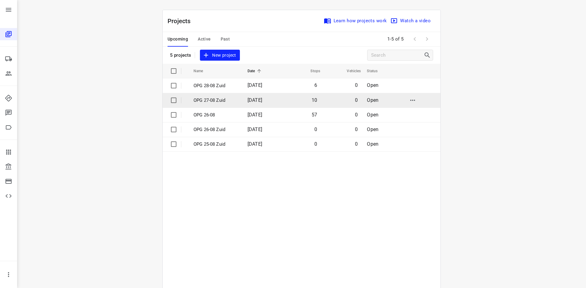
click at [310, 96] on td "10" at bounding box center [301, 100] width 39 height 15
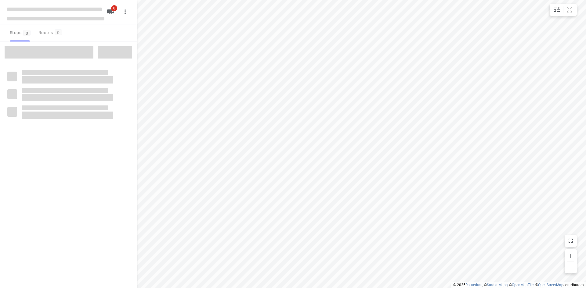
type input "distance"
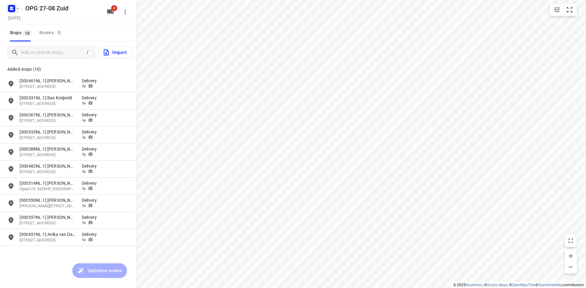
click at [10, 7] on icon "button" at bounding box center [11, 8] width 2 height 2
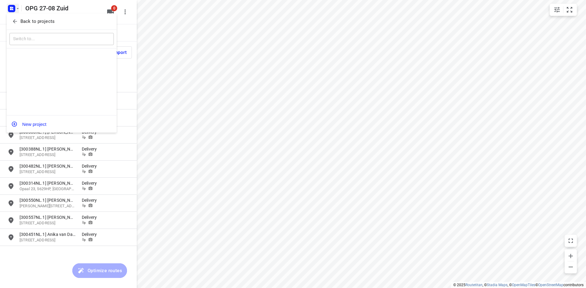
click at [16, 20] on icon "button" at bounding box center [15, 21] width 6 height 6
